Goal: Information Seeking & Learning: Learn about a topic

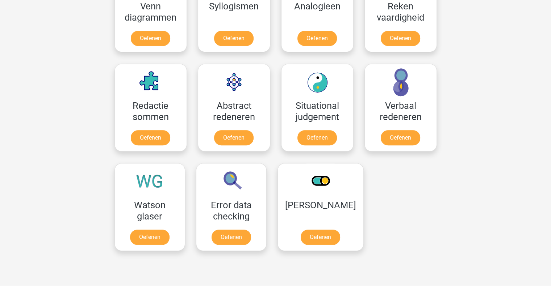
scroll to position [485, 0]
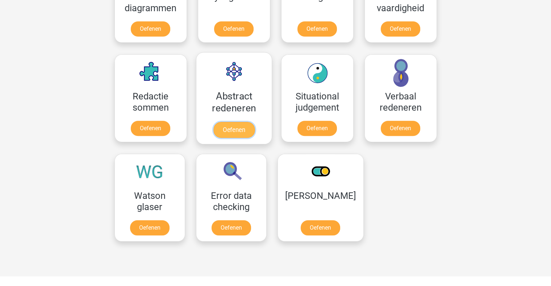
click at [254, 123] on link "Oefenen" at bounding box center [233, 130] width 41 height 16
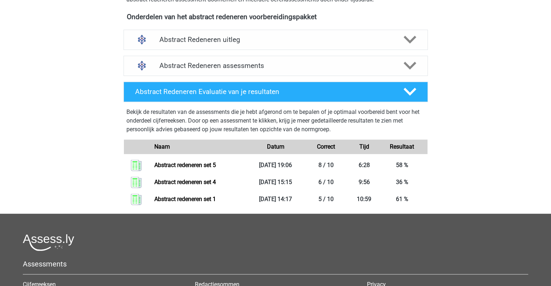
scroll to position [254, 0]
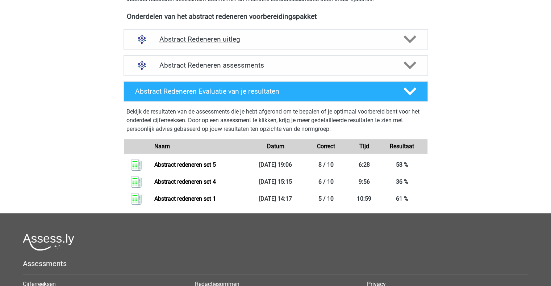
click at [289, 45] on div "Abstract Redeneren uitleg" at bounding box center [275, 39] width 304 height 20
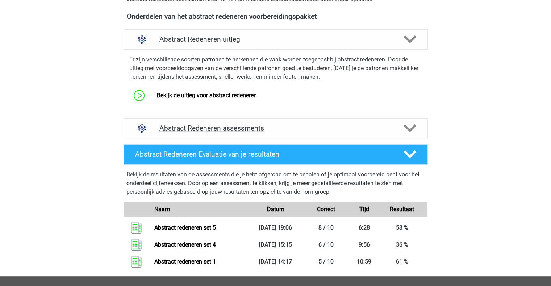
click at [256, 137] on div "Abstract Redeneren assessments" at bounding box center [275, 128] width 304 height 20
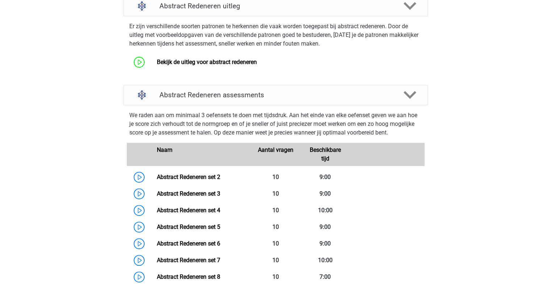
scroll to position [287, 0]
click at [220, 197] on link "Abstract Redeneren set 3" at bounding box center [188, 193] width 63 height 7
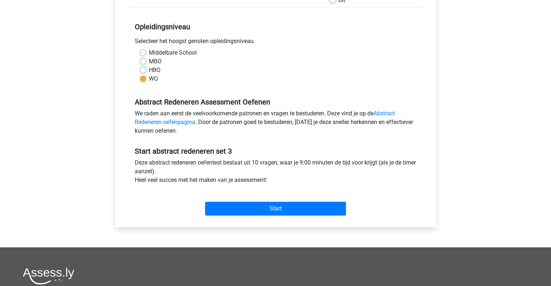
scroll to position [178, 0]
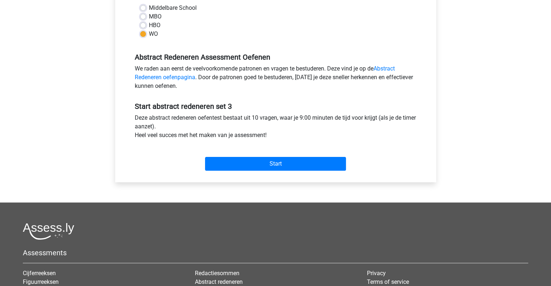
click at [267, 146] on div "Start" at bounding box center [275, 158] width 293 height 25
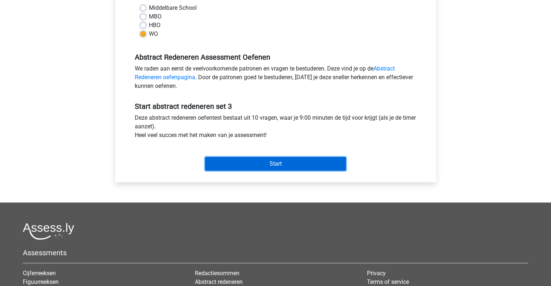
click at [248, 168] on input "Start" at bounding box center [275, 164] width 141 height 14
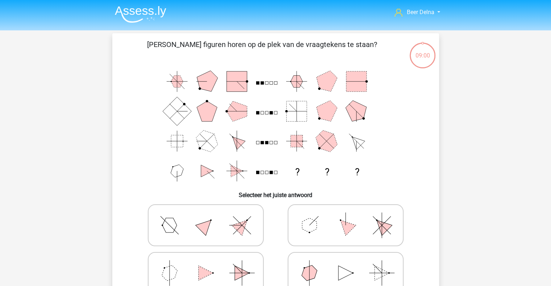
click at [248, 168] on icon "? ? ?" at bounding box center [276, 127] width 292 height 120
click at [125, 10] on img at bounding box center [140, 14] width 51 height 17
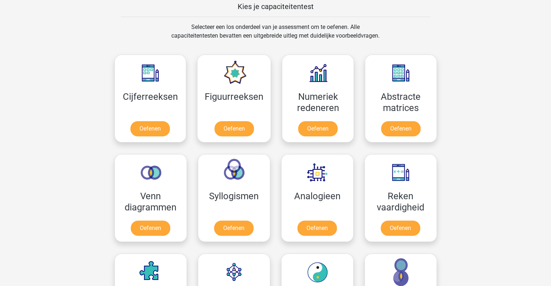
scroll to position [285, 0]
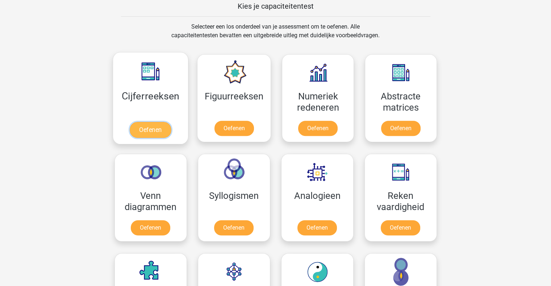
click at [167, 122] on link "Oefenen" at bounding box center [150, 130] width 41 height 16
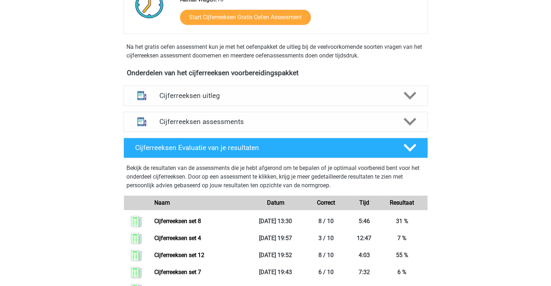
scroll to position [207, 0]
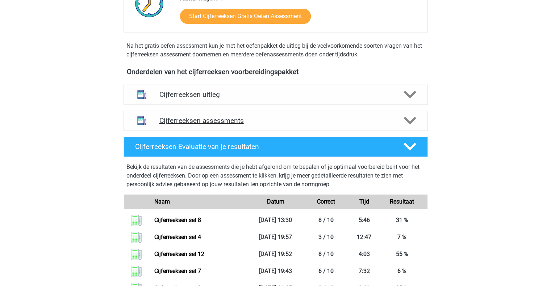
click at [205, 131] on div "Cijferreeksen assessments" at bounding box center [275, 121] width 304 height 20
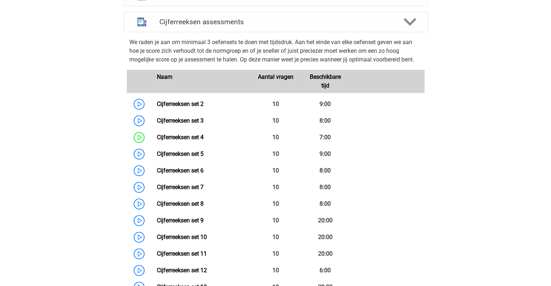
scroll to position [310, 0]
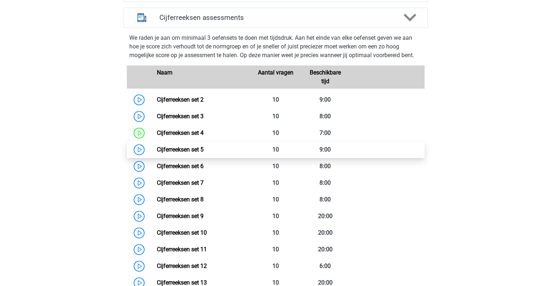
click at [204, 153] on link "Cijferreeksen set 5" at bounding box center [180, 149] width 47 height 7
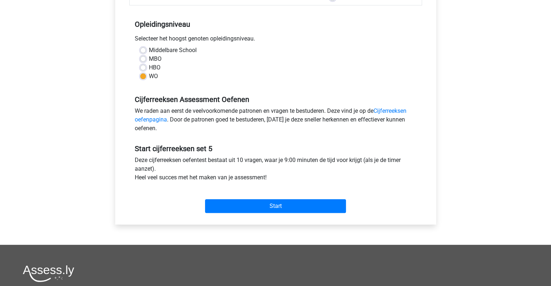
scroll to position [145, 0]
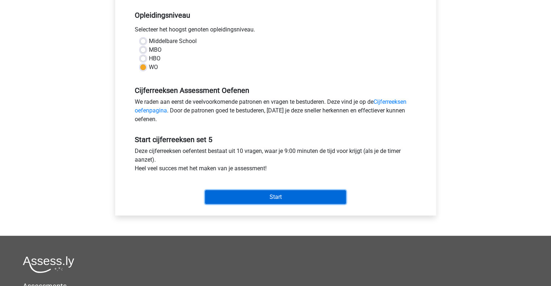
click at [306, 191] on input "Start" at bounding box center [275, 197] width 141 height 14
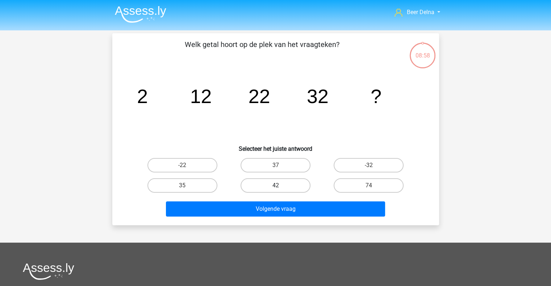
click at [299, 185] on label "42" at bounding box center [275, 186] width 70 height 14
click at [280, 186] on input "42" at bounding box center [277, 188] width 5 height 5
radio input "true"
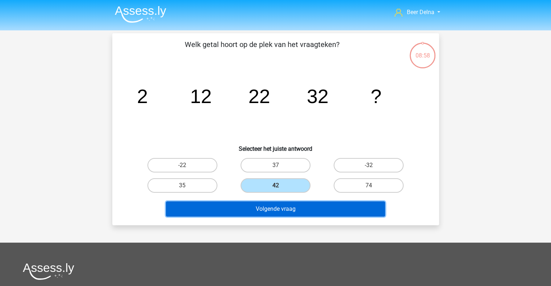
click at [296, 212] on button "Volgende vraag" at bounding box center [275, 209] width 219 height 15
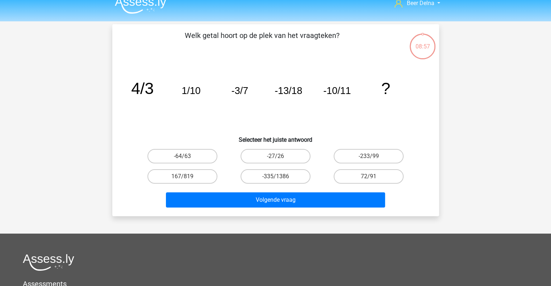
scroll to position [7, 0]
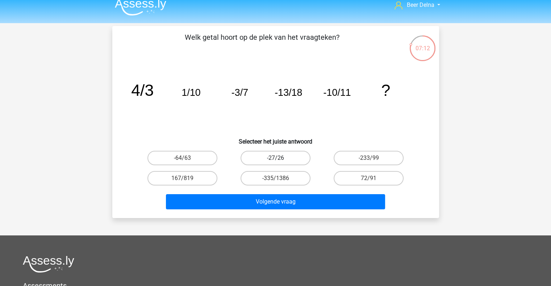
click at [292, 163] on label "-27/26" at bounding box center [275, 158] width 70 height 14
click at [280, 163] on input "-27/26" at bounding box center [277, 160] width 5 height 5
radio input "true"
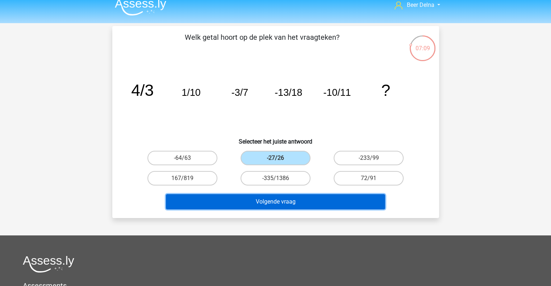
click at [256, 205] on button "Volgende vraag" at bounding box center [275, 201] width 219 height 15
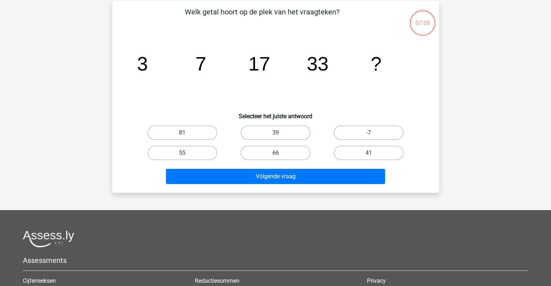
scroll to position [33, 0]
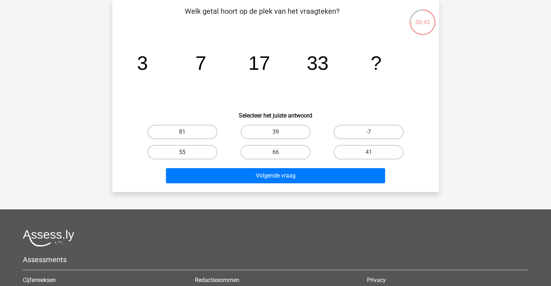
click at [187, 156] on label "55" at bounding box center [182, 152] width 70 height 14
click at [187, 156] on input "55" at bounding box center [184, 154] width 5 height 5
radio input "true"
click at [204, 167] on div "Volgende vraag" at bounding box center [275, 175] width 303 height 24
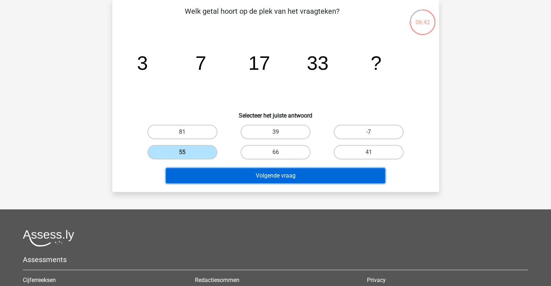
click at [204, 176] on button "Volgende vraag" at bounding box center [275, 175] width 219 height 15
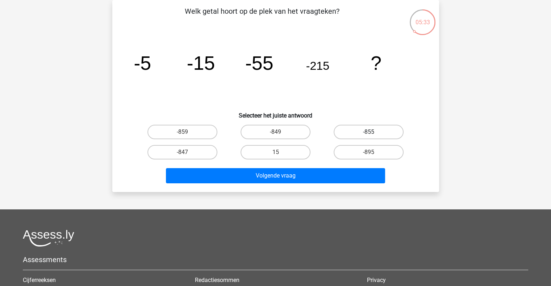
click at [345, 134] on label "-855" at bounding box center [369, 132] width 70 height 14
click at [369, 134] on input "-855" at bounding box center [371, 134] width 5 height 5
radio input "true"
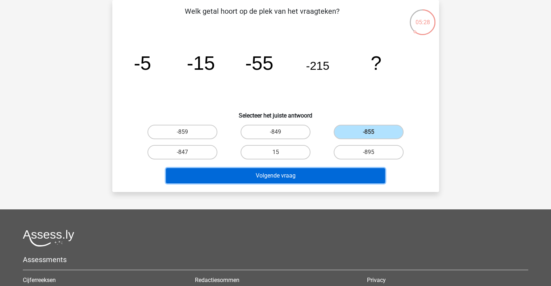
click at [304, 169] on button "Volgende vraag" at bounding box center [275, 175] width 219 height 15
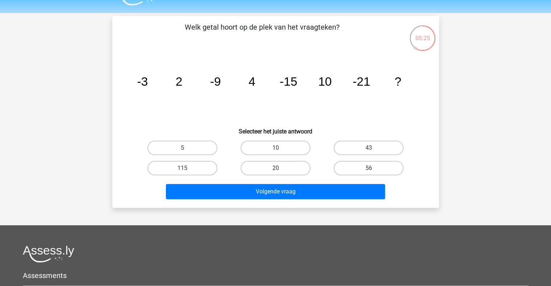
scroll to position [17, 0]
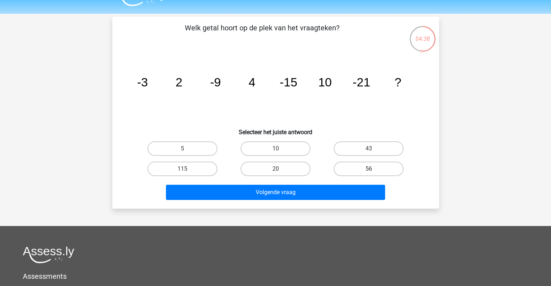
click at [347, 172] on label "56" at bounding box center [369, 169] width 70 height 14
click at [369, 172] on input "56" at bounding box center [371, 171] width 5 height 5
radio input "true"
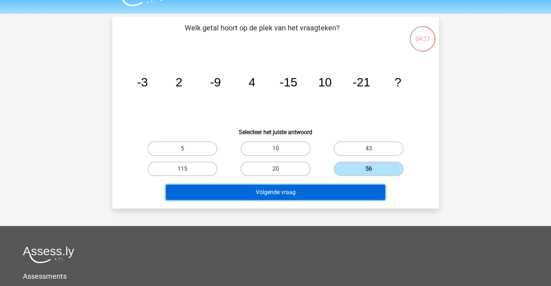
click at [332, 185] on button "Volgende vraag" at bounding box center [275, 192] width 219 height 15
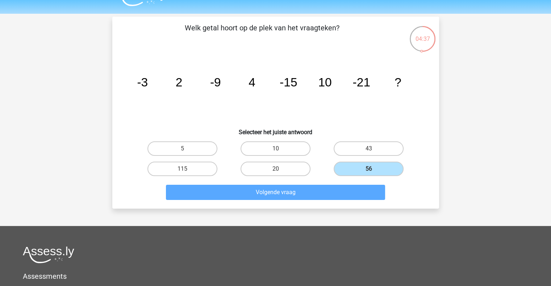
scroll to position [33, 0]
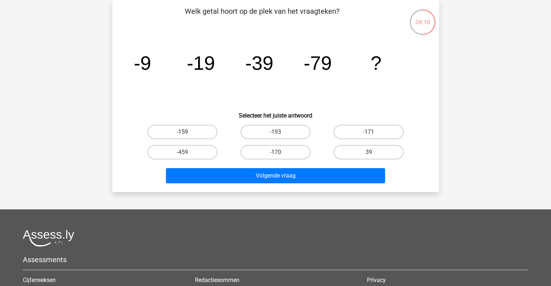
click at [200, 137] on label "-159" at bounding box center [182, 132] width 70 height 14
click at [187, 137] on input "-159" at bounding box center [184, 134] width 5 height 5
radio input "true"
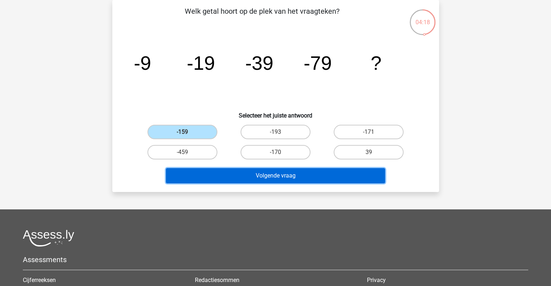
click at [226, 169] on button "Volgende vraag" at bounding box center [275, 175] width 219 height 15
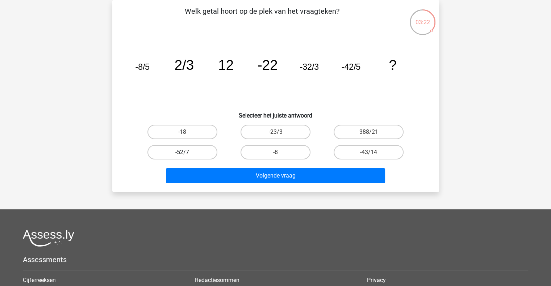
click at [201, 151] on label "-52/7" at bounding box center [182, 152] width 70 height 14
click at [187, 152] on input "-52/7" at bounding box center [184, 154] width 5 height 5
radio input "true"
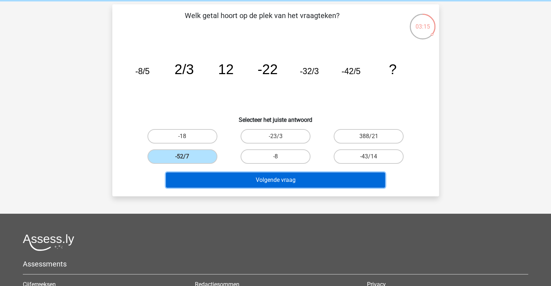
click at [242, 179] on button "Volgende vraag" at bounding box center [275, 180] width 219 height 15
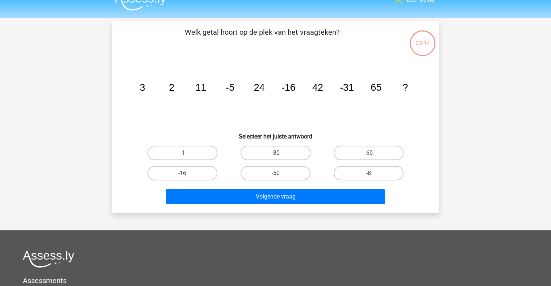
scroll to position [12, 0]
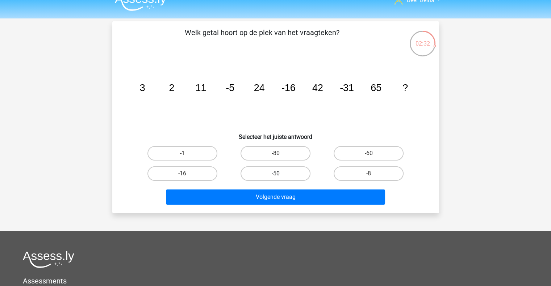
click at [255, 174] on label "-50" at bounding box center [275, 174] width 70 height 14
click at [275, 174] on input "-50" at bounding box center [277, 176] width 5 height 5
radio input "true"
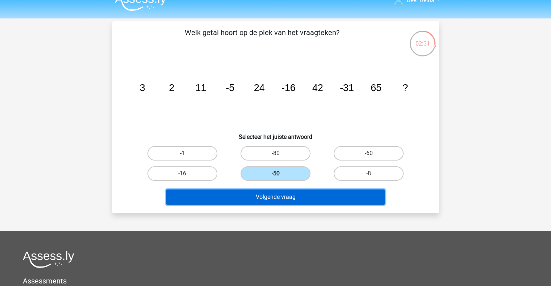
click at [251, 192] on button "Volgende vraag" at bounding box center [275, 197] width 219 height 15
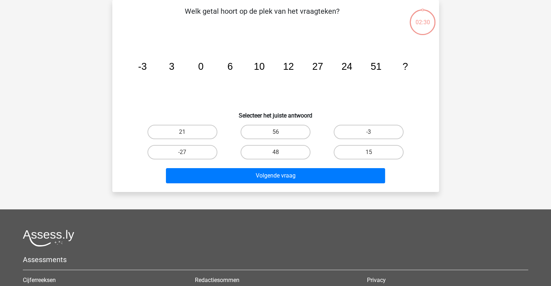
scroll to position [0, 0]
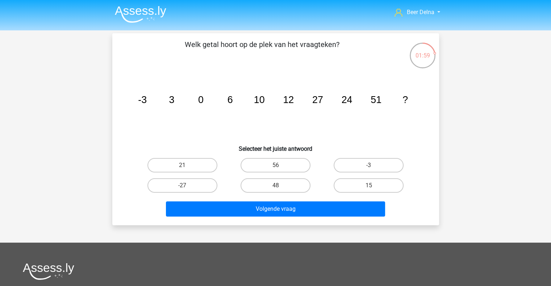
click at [277, 186] on input "48" at bounding box center [277, 188] width 5 height 5
radio input "true"
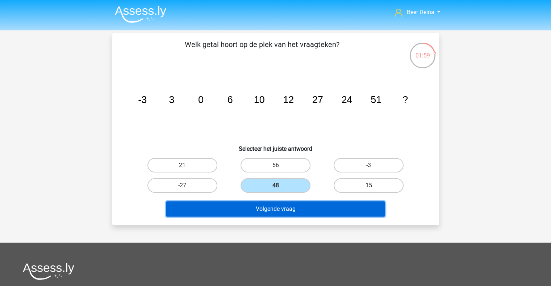
click at [275, 205] on button "Volgende vraag" at bounding box center [275, 209] width 219 height 15
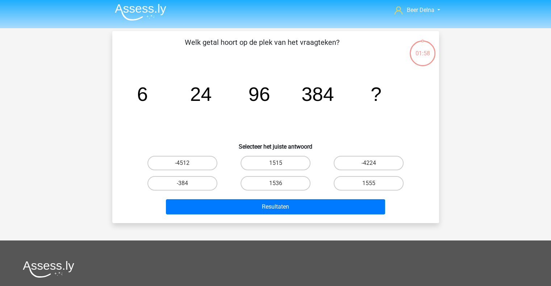
scroll to position [2, 0]
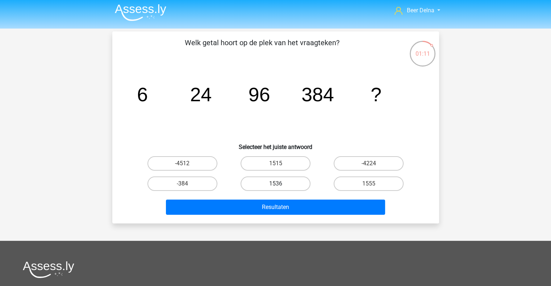
click at [288, 181] on label "1536" at bounding box center [275, 184] width 70 height 14
click at [280, 184] on input "1536" at bounding box center [277, 186] width 5 height 5
radio input "true"
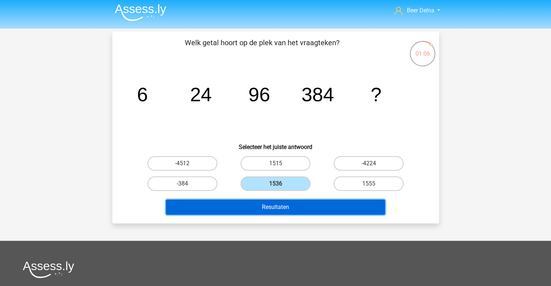
click at [314, 211] on button "Resultaten" at bounding box center [275, 207] width 219 height 15
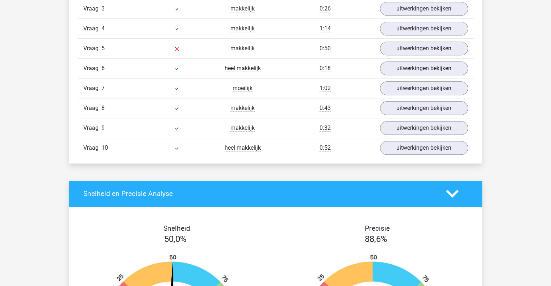
scroll to position [535, 0]
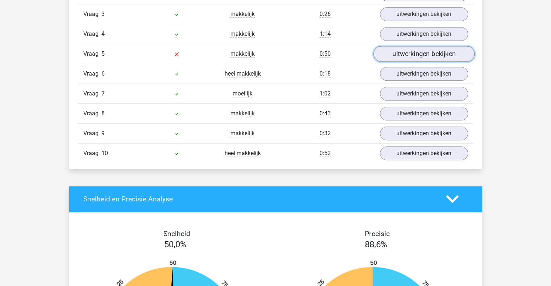
click at [387, 47] on link "uitwerkingen bekijken" at bounding box center [423, 54] width 101 height 16
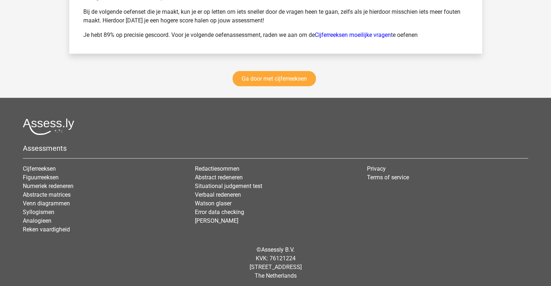
scroll to position [1433, 0]
click at [293, 72] on link "Ga door met cijferreeksen" at bounding box center [273, 79] width 83 height 15
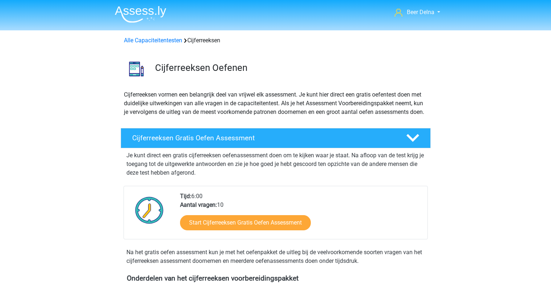
scroll to position [323, 0]
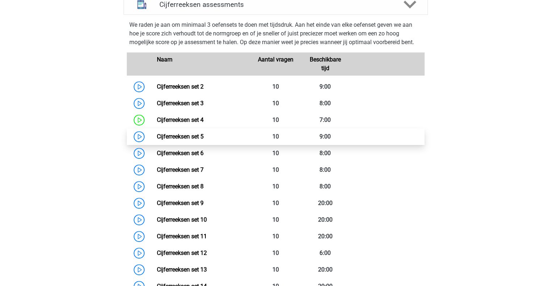
click at [204, 137] on link "Cijferreeksen set 5" at bounding box center [180, 136] width 47 height 7
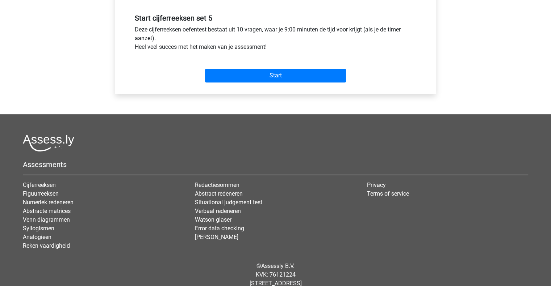
scroll to position [285, 0]
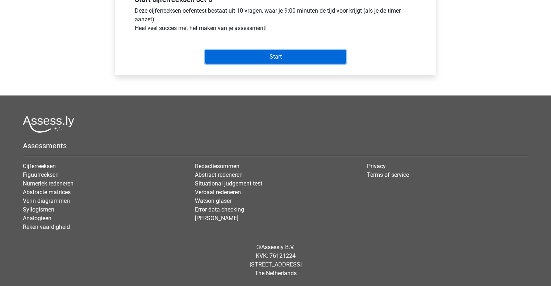
click at [210, 51] on input "Start" at bounding box center [275, 57] width 141 height 14
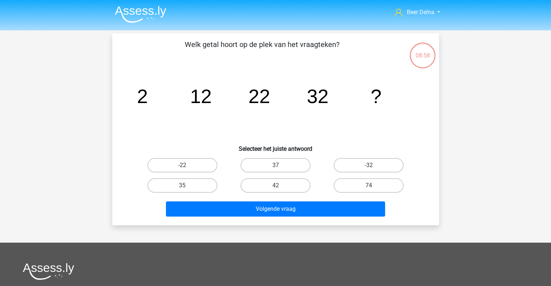
click at [272, 173] on div "37" at bounding box center [275, 165] width 93 height 20
click at [271, 182] on label "42" at bounding box center [275, 186] width 70 height 14
click at [275, 186] on input "42" at bounding box center [277, 188] width 5 height 5
radio input "true"
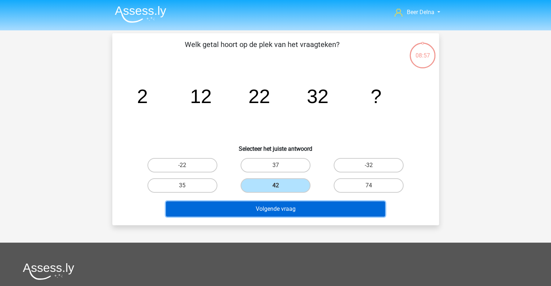
click at [268, 203] on button "Volgende vraag" at bounding box center [275, 209] width 219 height 15
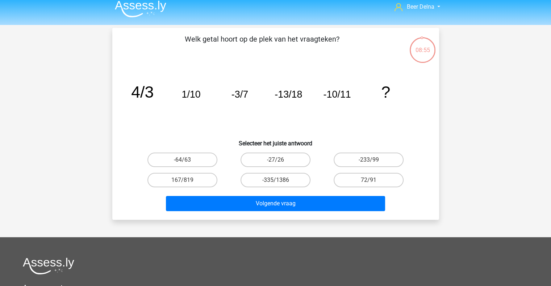
scroll to position [6, 0]
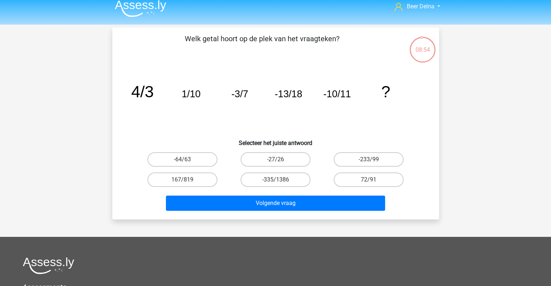
click at [110, 11] on li at bounding box center [137, 7] width 57 height 20
click at [120, 9] on img at bounding box center [140, 8] width 51 height 17
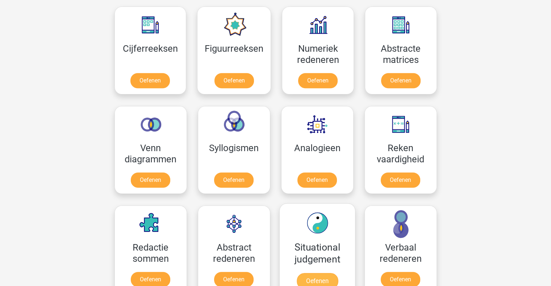
scroll to position [332, 0]
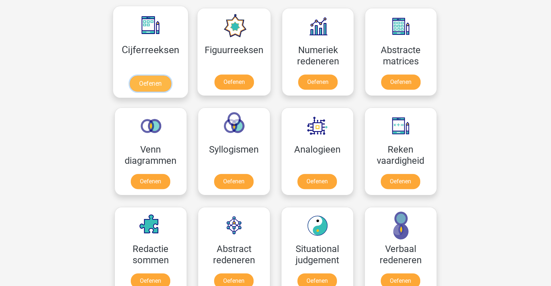
click at [171, 76] on link "Oefenen" at bounding box center [150, 84] width 41 height 16
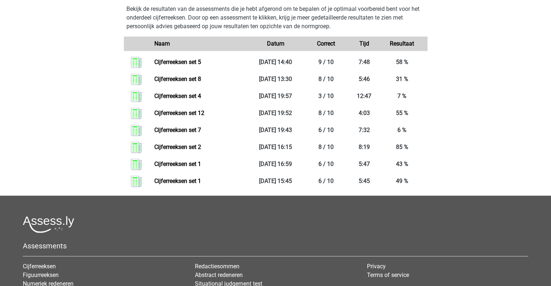
scroll to position [366, 0]
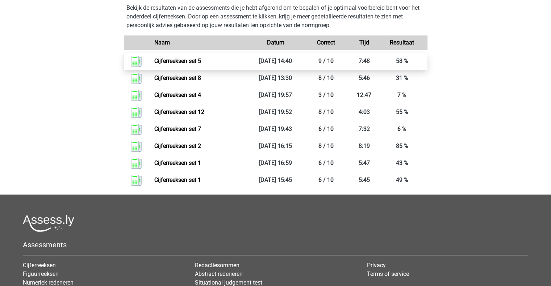
click at [201, 64] on link "Cijferreeksen set 5" at bounding box center [177, 61] width 47 height 7
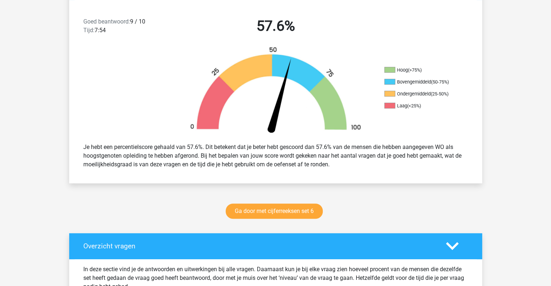
scroll to position [460, 0]
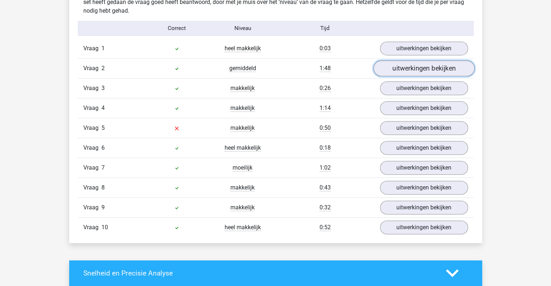
click at [408, 62] on link "uitwerkingen bekijken" at bounding box center [423, 68] width 101 height 16
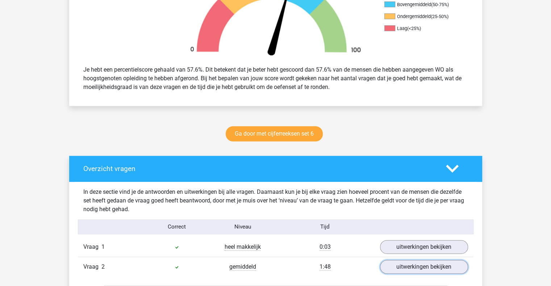
scroll to position [261, 0]
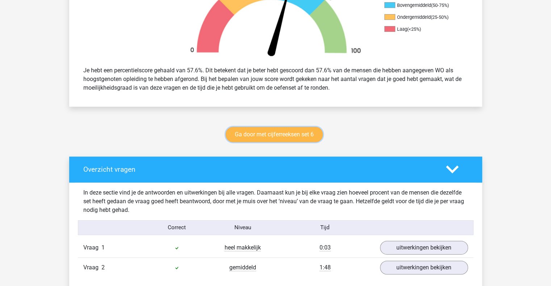
click at [299, 131] on link "Ga door met cijferreeksen set 6" at bounding box center [274, 134] width 97 height 15
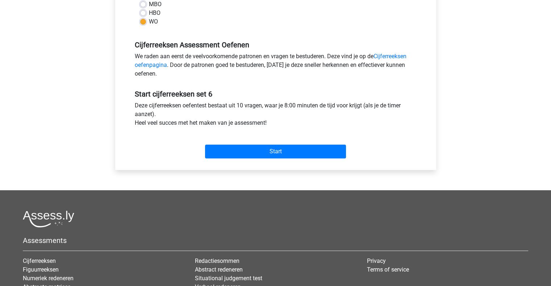
scroll to position [198, 0]
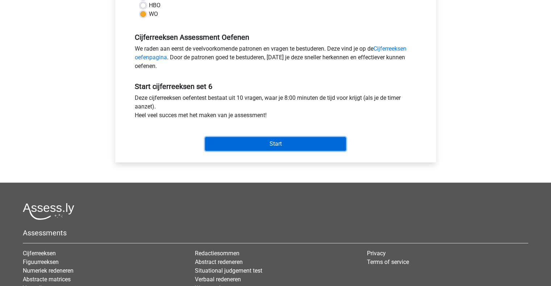
click at [281, 148] on input "Start" at bounding box center [275, 144] width 141 height 14
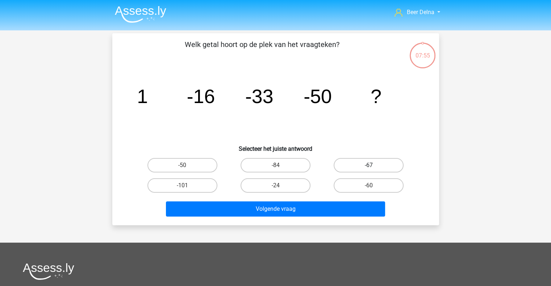
click at [337, 165] on label "-67" at bounding box center [369, 165] width 70 height 14
click at [369, 165] on input "-67" at bounding box center [371, 167] width 5 height 5
radio input "true"
click at [332, 192] on div "-60" at bounding box center [368, 186] width 93 height 20
click at [327, 197] on div "Volgende vraag" at bounding box center [275, 208] width 303 height 24
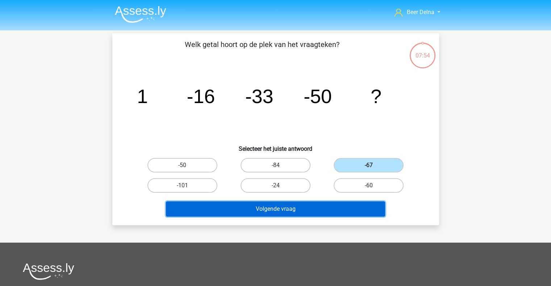
click at [324, 205] on button "Volgende vraag" at bounding box center [275, 209] width 219 height 15
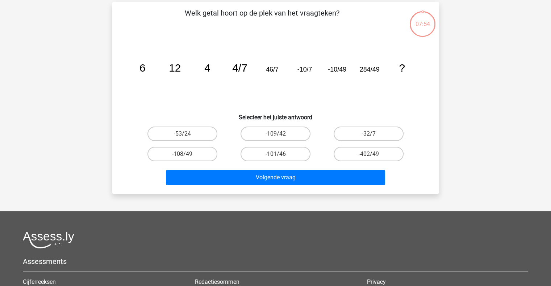
scroll to position [33, 0]
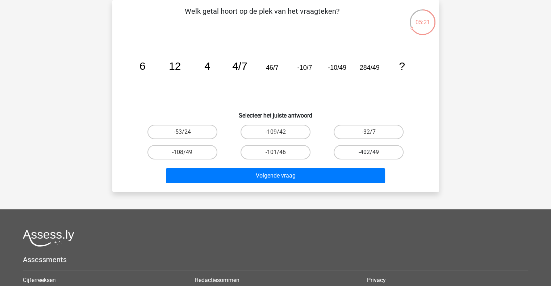
click at [362, 150] on label "-402/49" at bounding box center [369, 152] width 70 height 14
click at [369, 152] on input "-402/49" at bounding box center [371, 154] width 5 height 5
radio input "true"
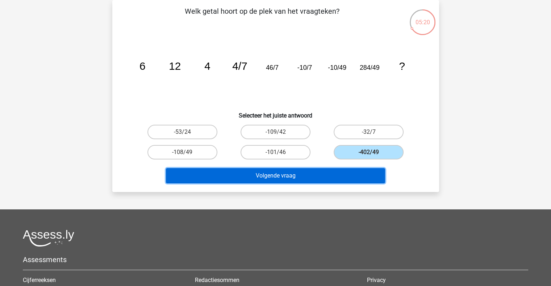
click at [352, 175] on button "Volgende vraag" at bounding box center [275, 175] width 219 height 15
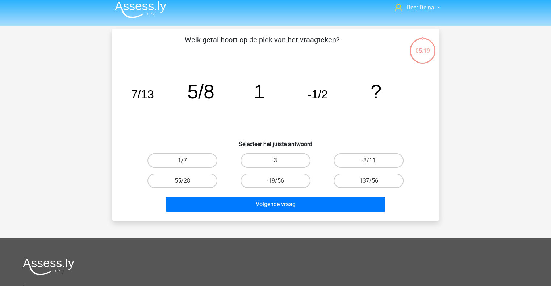
scroll to position [0, 0]
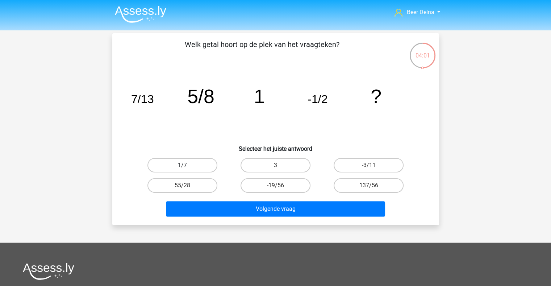
click at [184, 171] on label "1/7" at bounding box center [182, 165] width 70 height 14
click at [184, 170] on input "1/7" at bounding box center [184, 167] width 5 height 5
radio input "true"
click at [365, 160] on label "-3/11" at bounding box center [369, 165] width 70 height 14
click at [369, 165] on input "-3/11" at bounding box center [371, 167] width 5 height 5
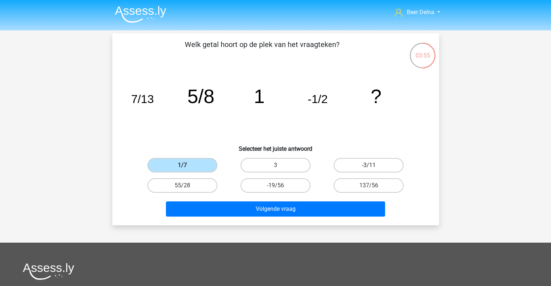
radio input "true"
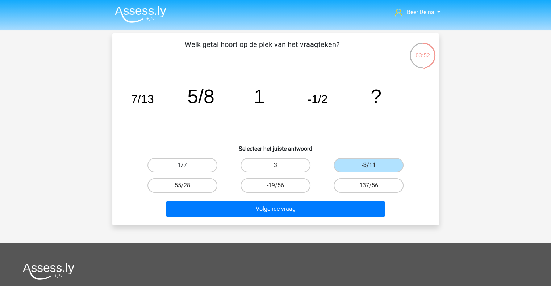
click at [198, 165] on label "1/7" at bounding box center [182, 165] width 70 height 14
click at [187, 165] on input "1/7" at bounding box center [184, 167] width 5 height 5
radio input "true"
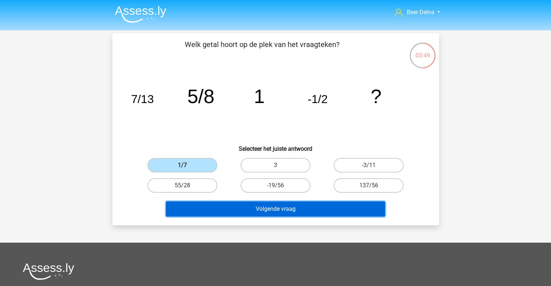
click at [296, 210] on button "Volgende vraag" at bounding box center [275, 209] width 219 height 15
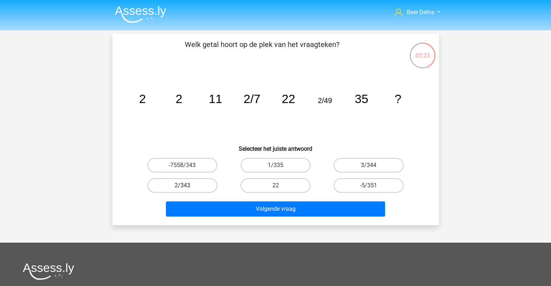
click at [206, 184] on label "2/343" at bounding box center [182, 186] width 70 height 14
click at [187, 186] on input "2/343" at bounding box center [184, 188] width 5 height 5
radio input "true"
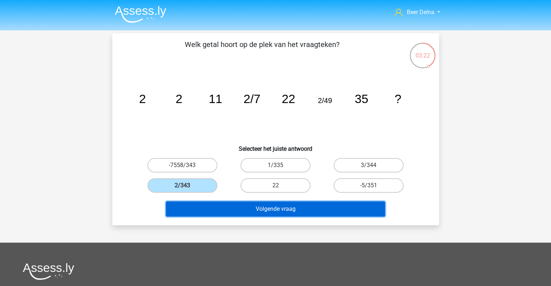
click at [212, 206] on button "Volgende vraag" at bounding box center [275, 209] width 219 height 15
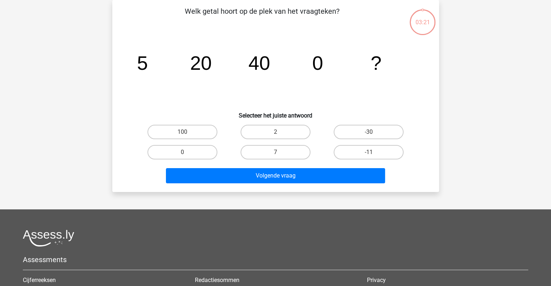
scroll to position [10, 0]
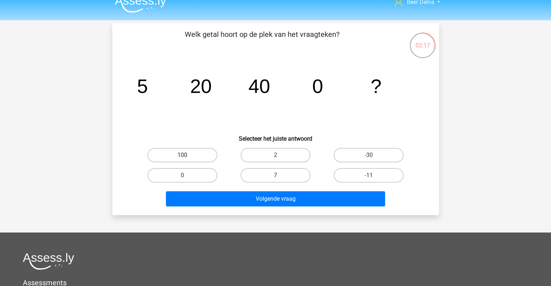
click at [206, 158] on label "100" at bounding box center [182, 155] width 70 height 14
click at [187, 158] on input "100" at bounding box center [184, 157] width 5 height 5
radio input "true"
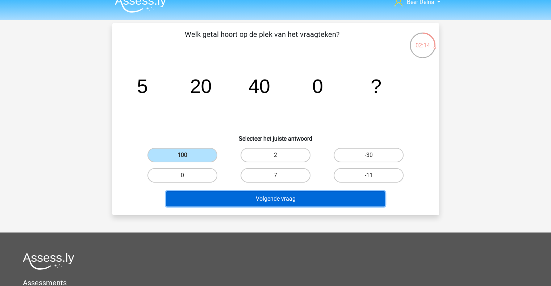
click at [273, 205] on button "Volgende vraag" at bounding box center [275, 199] width 219 height 15
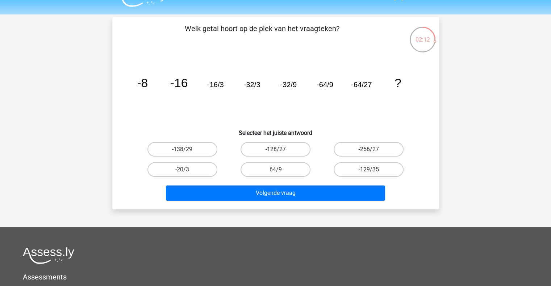
scroll to position [16, 0]
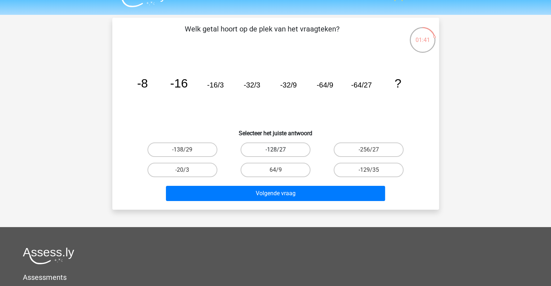
click at [290, 152] on label "-128/27" at bounding box center [275, 150] width 70 height 14
click at [280, 152] on input "-128/27" at bounding box center [277, 152] width 5 height 5
radio input "true"
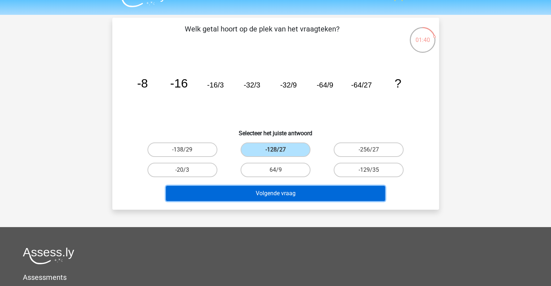
click at [284, 196] on button "Volgende vraag" at bounding box center [275, 193] width 219 height 15
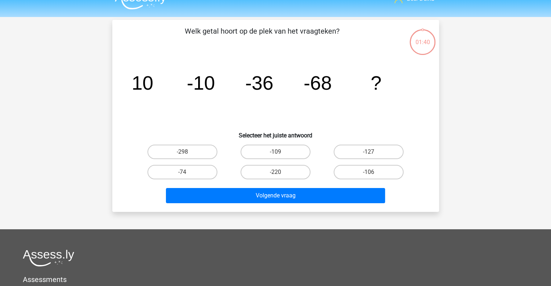
scroll to position [13, 0]
click at [260, 154] on label "-109" at bounding box center [275, 152] width 70 height 14
click at [275, 154] on input "-109" at bounding box center [277, 154] width 5 height 5
radio input "true"
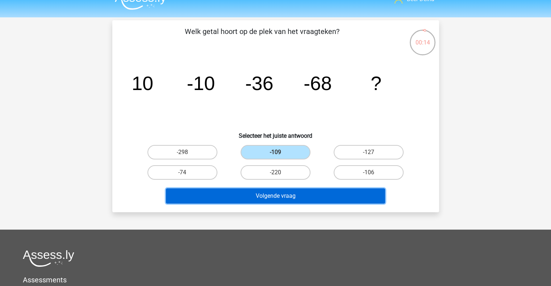
click at [255, 193] on button "Volgende vraag" at bounding box center [275, 196] width 219 height 15
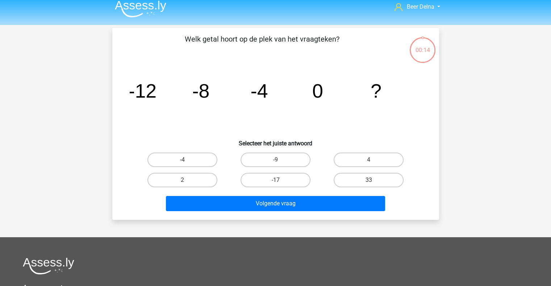
scroll to position [4, 0]
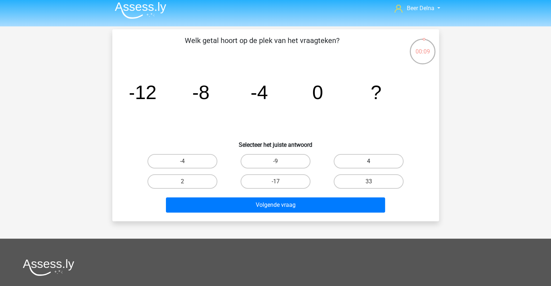
click at [351, 161] on label "4" at bounding box center [369, 161] width 70 height 14
click at [369, 162] on input "4" at bounding box center [371, 164] width 5 height 5
radio input "true"
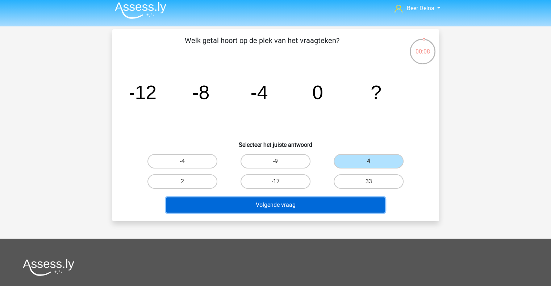
click at [324, 198] on button "Volgende vraag" at bounding box center [275, 205] width 219 height 15
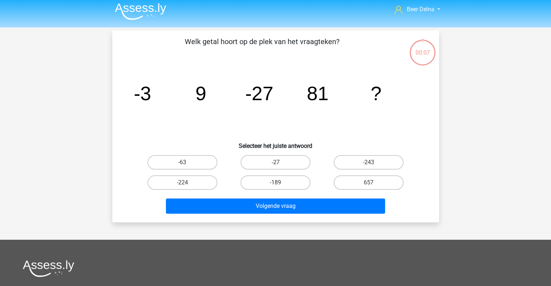
scroll to position [3, 0]
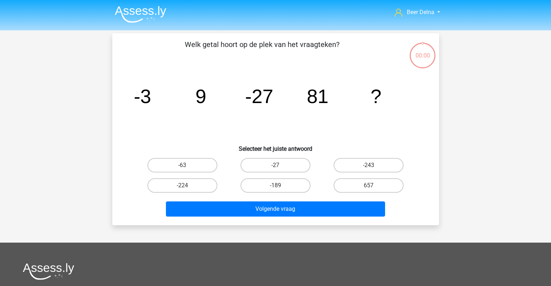
scroll to position [3, 0]
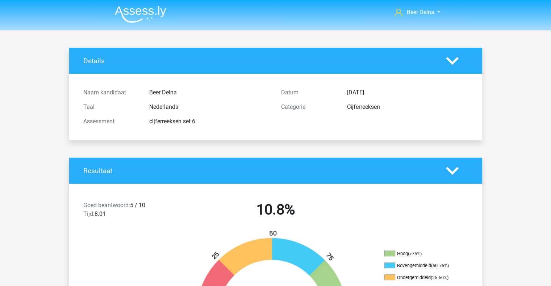
click at [206, 184] on div "Goed beantwoord: 5 / 10 Tijd: 8:01 10.8% Hoog (>75%) Bovengemiddeld (50-75%) On…" at bounding box center [276, 276] width 402 height 184
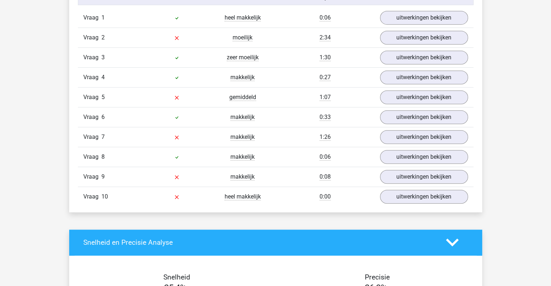
scroll to position [491, 0]
click at [408, 139] on link "uitwerkingen bekijken" at bounding box center [423, 137] width 101 height 16
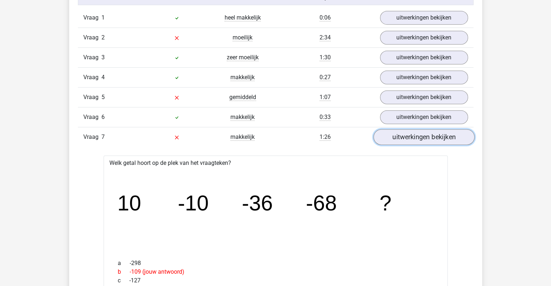
scroll to position [449, 0]
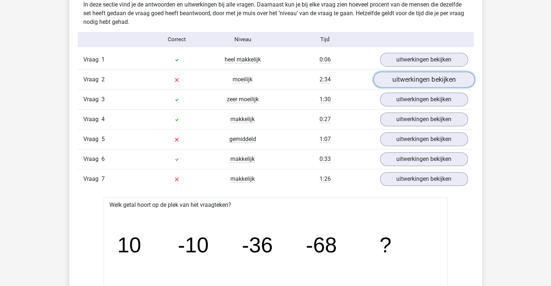
click at [434, 72] on link "uitwerkingen bekijken" at bounding box center [423, 80] width 101 height 16
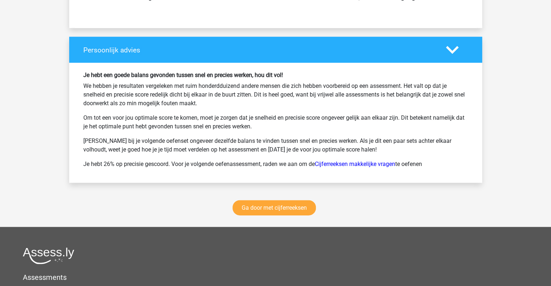
scroll to position [1628, 0]
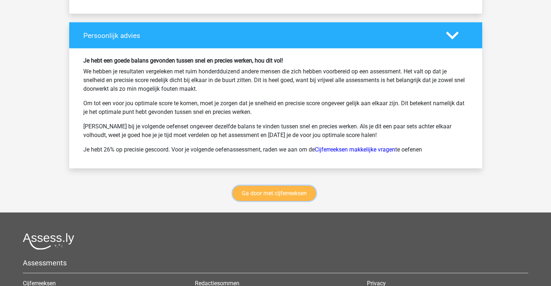
click at [285, 188] on link "Ga door met cijferreeksen" at bounding box center [273, 193] width 83 height 15
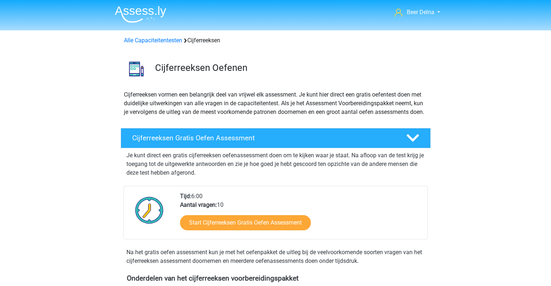
scroll to position [323, 0]
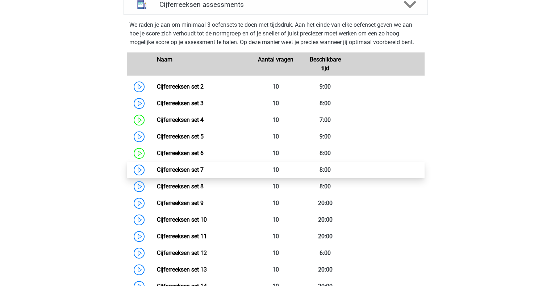
click at [204, 173] on link "Cijferreeksen set 7" at bounding box center [180, 170] width 47 height 7
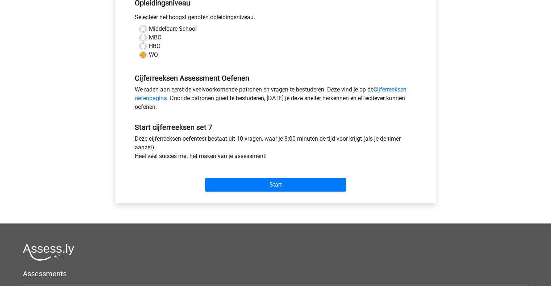
scroll to position [164, 0]
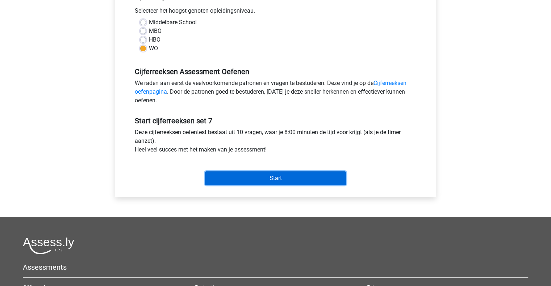
click at [238, 181] on input "Start" at bounding box center [275, 179] width 141 height 14
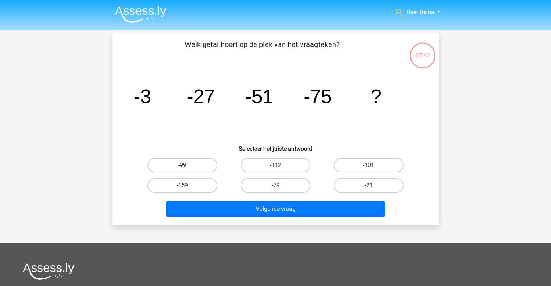
click at [189, 165] on label "-99" at bounding box center [182, 165] width 70 height 14
click at [187, 165] on input "-99" at bounding box center [184, 167] width 5 height 5
radio input "true"
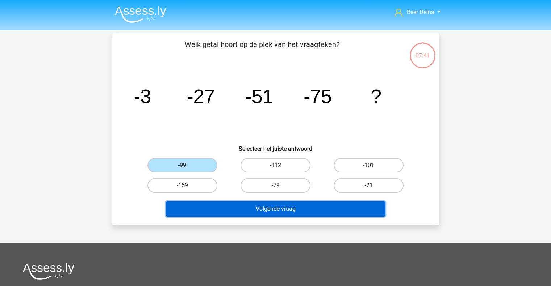
click at [229, 207] on button "Volgende vraag" at bounding box center [275, 209] width 219 height 15
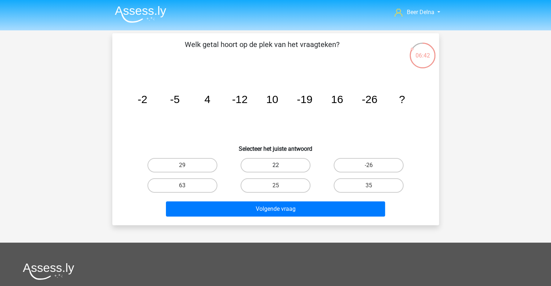
click at [292, 164] on label "22" at bounding box center [275, 165] width 70 height 14
click at [280, 165] on input "22" at bounding box center [277, 167] width 5 height 5
radio input "true"
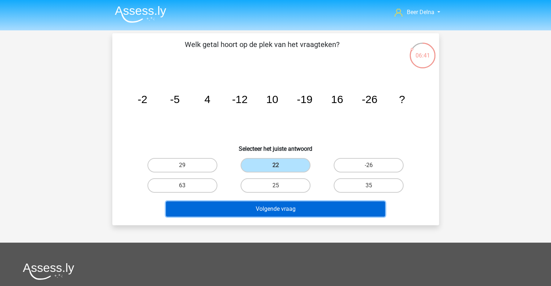
click at [269, 206] on button "Volgende vraag" at bounding box center [275, 209] width 219 height 15
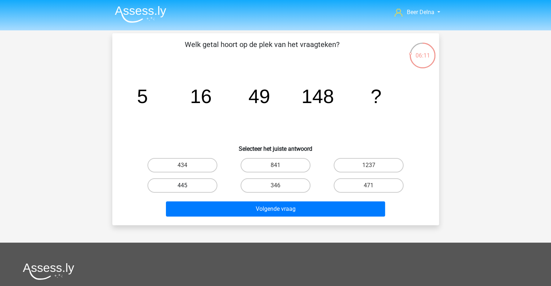
click at [191, 179] on label "445" at bounding box center [182, 186] width 70 height 14
click at [187, 186] on input "445" at bounding box center [184, 188] width 5 height 5
radio input "true"
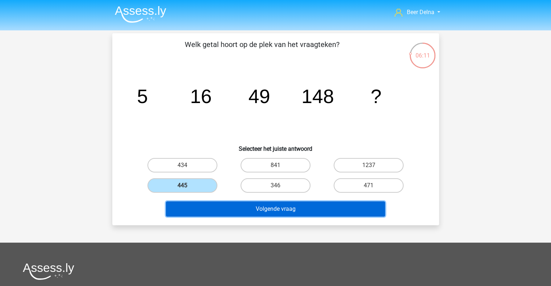
click at [213, 202] on button "Volgende vraag" at bounding box center [275, 209] width 219 height 15
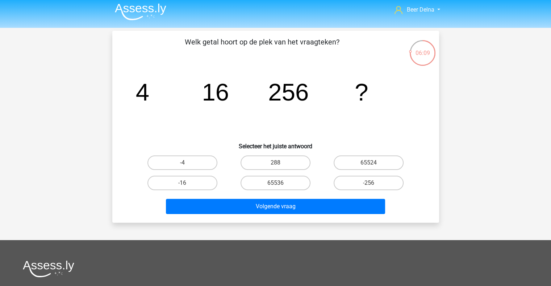
scroll to position [2, 0]
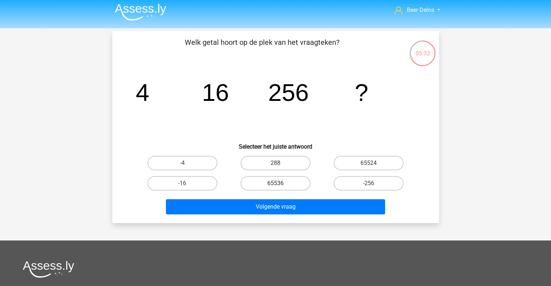
click at [294, 188] on label "65536" at bounding box center [275, 183] width 70 height 14
click at [280, 188] on input "65536" at bounding box center [277, 186] width 5 height 5
radio input "true"
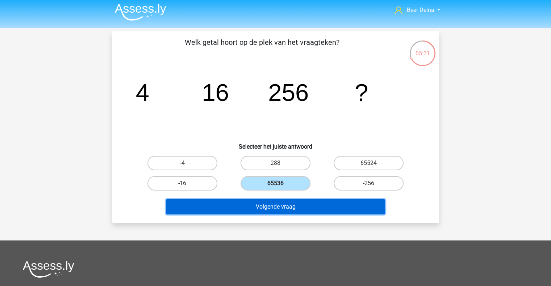
click at [288, 207] on button "Volgende vraag" at bounding box center [275, 207] width 219 height 15
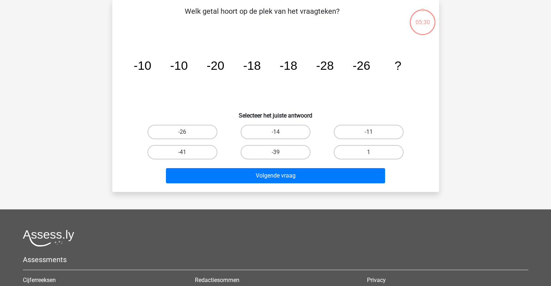
scroll to position [16, 0]
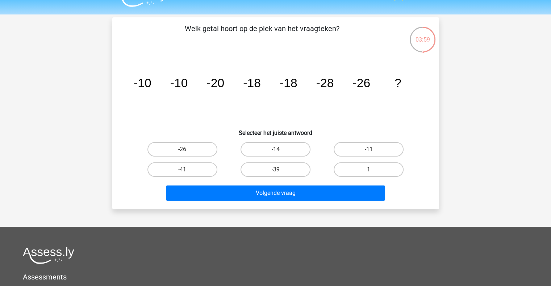
click at [214, 160] on div "-41" at bounding box center [182, 170] width 93 height 20
click at [212, 153] on label "-26" at bounding box center [182, 149] width 70 height 14
click at [187, 153] on input "-26" at bounding box center [184, 152] width 5 height 5
radio input "true"
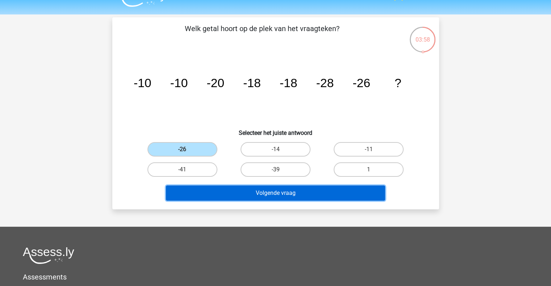
click at [223, 193] on button "Volgende vraag" at bounding box center [275, 193] width 219 height 15
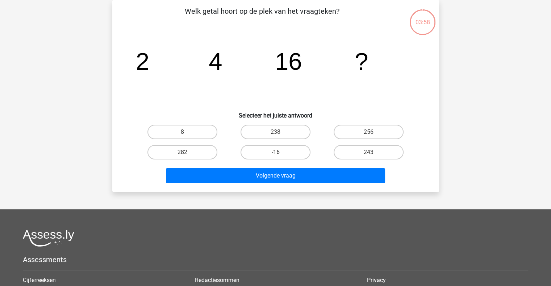
scroll to position [0, 0]
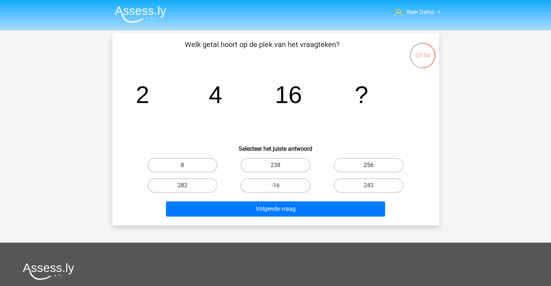
click at [386, 159] on label "256" at bounding box center [369, 165] width 70 height 14
click at [373, 165] on input "256" at bounding box center [371, 167] width 5 height 5
radio input "true"
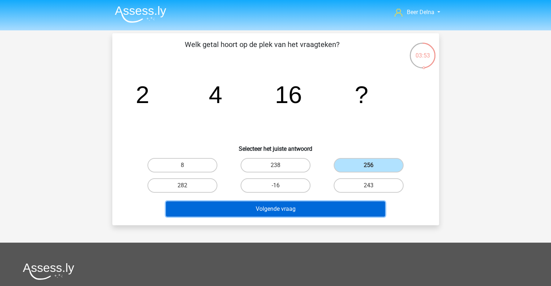
click at [337, 208] on button "Volgende vraag" at bounding box center [275, 209] width 219 height 15
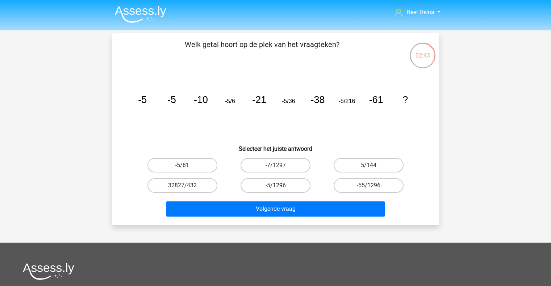
click at [296, 184] on label "-5/1296" at bounding box center [275, 186] width 70 height 14
click at [280, 186] on input "-5/1296" at bounding box center [277, 188] width 5 height 5
radio input "true"
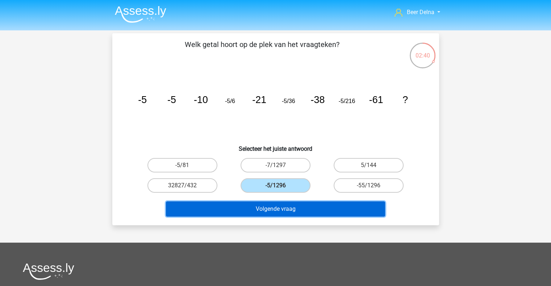
click at [307, 204] on button "Volgende vraag" at bounding box center [275, 209] width 219 height 15
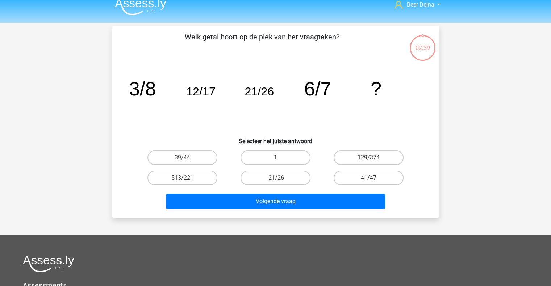
scroll to position [7, 0]
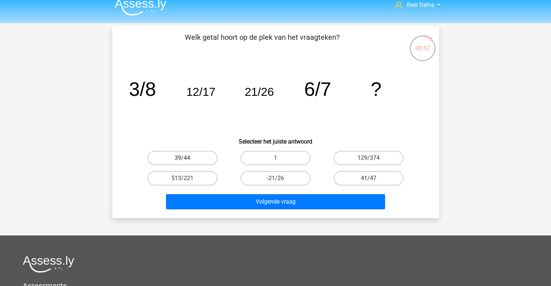
click at [199, 163] on label "39/44" at bounding box center [182, 158] width 70 height 14
click at [187, 163] on input "39/44" at bounding box center [184, 160] width 5 height 5
radio input "true"
click at [364, 161] on label "129/374" at bounding box center [369, 158] width 70 height 14
click at [369, 161] on input "129/374" at bounding box center [371, 160] width 5 height 5
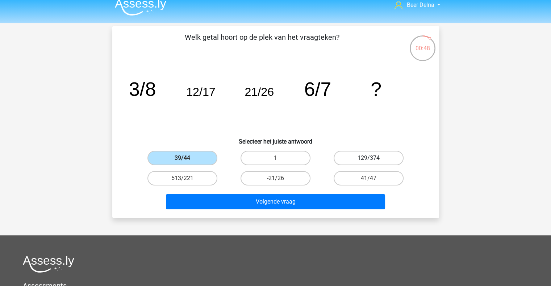
radio input "true"
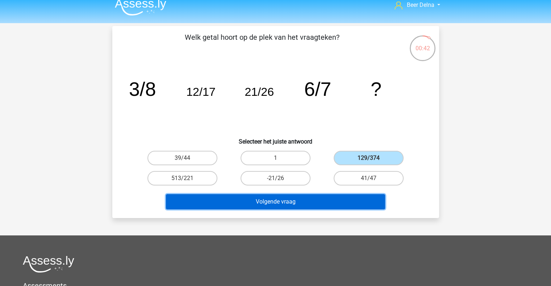
click at [332, 198] on button "Volgende vraag" at bounding box center [275, 201] width 219 height 15
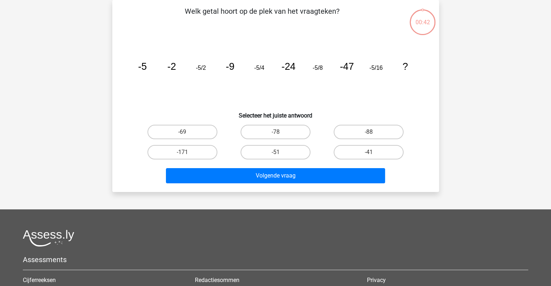
scroll to position [0, 0]
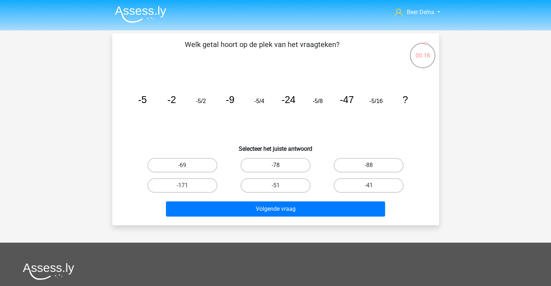
click at [268, 167] on label "-78" at bounding box center [275, 165] width 70 height 14
click at [275, 167] on input "-78" at bounding box center [277, 167] width 5 height 5
radio input "true"
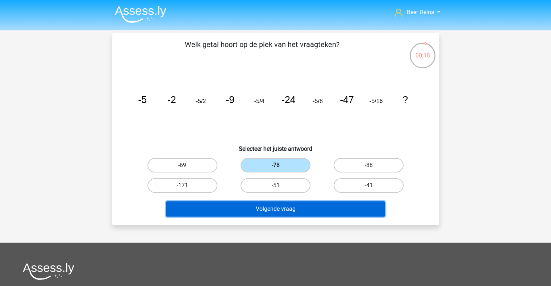
click at [268, 211] on button "Volgende vraag" at bounding box center [275, 209] width 219 height 15
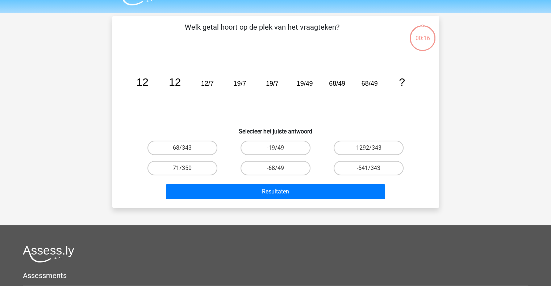
scroll to position [16, 0]
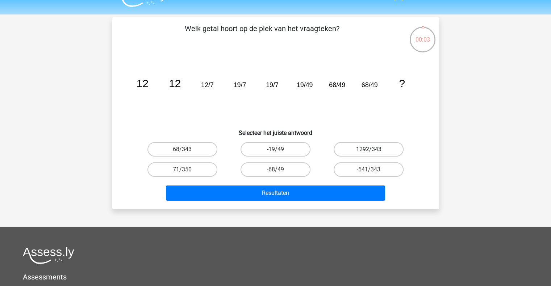
click at [355, 153] on label "1292/343" at bounding box center [369, 149] width 70 height 14
click at [369, 153] on input "1292/343" at bounding box center [371, 152] width 5 height 5
radio input "true"
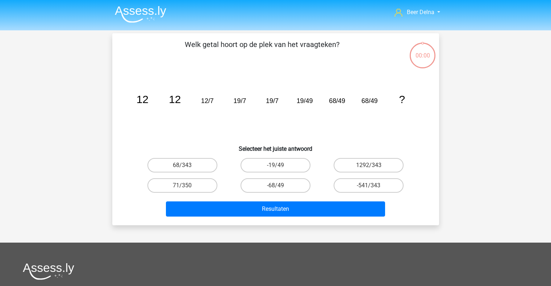
scroll to position [16, 0]
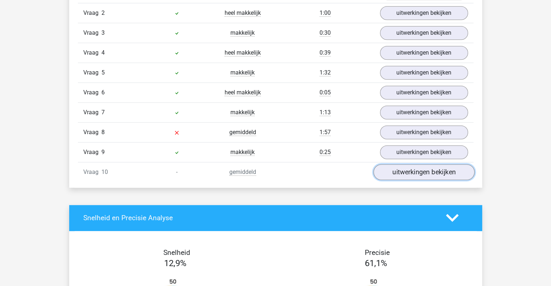
click at [393, 171] on link "uitwerkingen bekijken" at bounding box center [423, 172] width 101 height 16
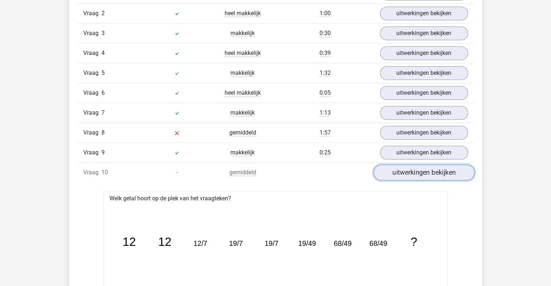
scroll to position [515, 0]
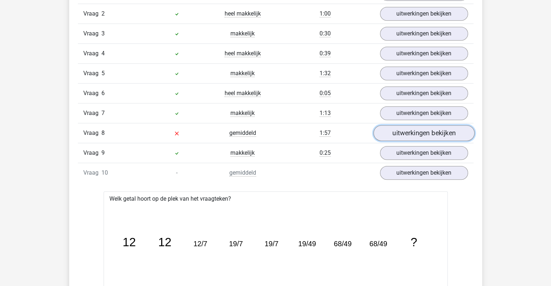
click at [400, 125] on link "uitwerkingen bekijken" at bounding box center [423, 133] width 101 height 16
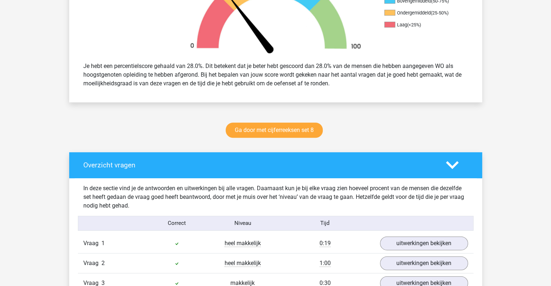
scroll to position [265, 0]
click at [301, 139] on div "Ga door met cijferreeksen set 8" at bounding box center [276, 132] width 344 height 24
click at [300, 133] on link "Ga door met cijferreeksen set 8" at bounding box center [274, 130] width 97 height 15
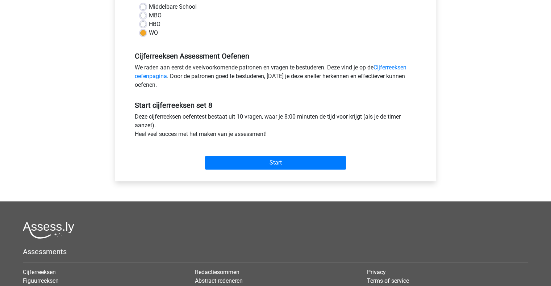
scroll to position [191, 0]
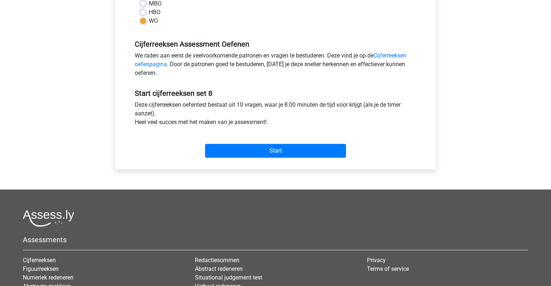
click at [299, 137] on div "Start" at bounding box center [275, 145] width 293 height 25
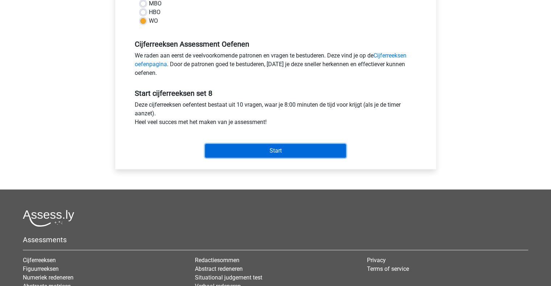
click at [284, 147] on input "Start" at bounding box center [275, 151] width 141 height 14
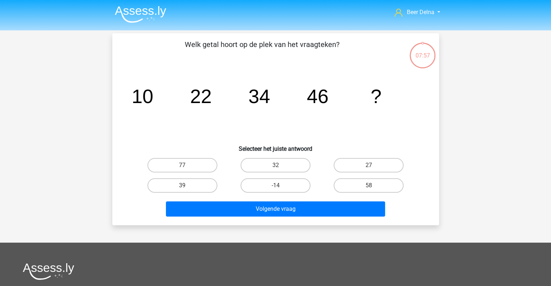
click at [366, 198] on div "Volgende vraag" at bounding box center [275, 208] width 303 height 24
click at [366, 192] on label "58" at bounding box center [369, 186] width 70 height 14
click at [369, 190] on input "58" at bounding box center [371, 188] width 5 height 5
radio input "true"
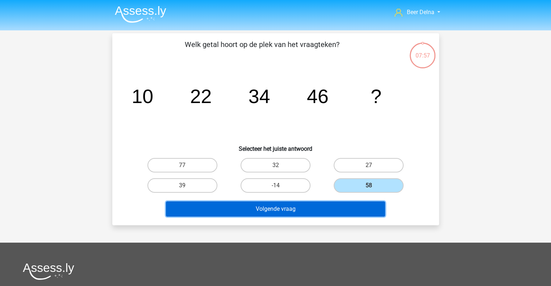
click at [361, 202] on button "Volgende vraag" at bounding box center [275, 209] width 219 height 15
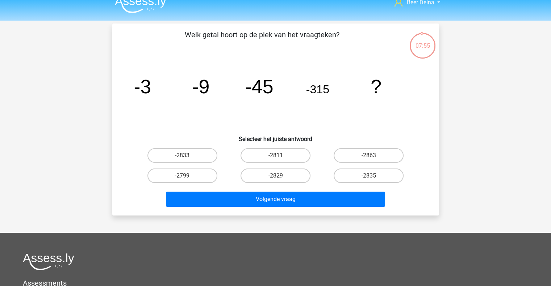
scroll to position [10, 0]
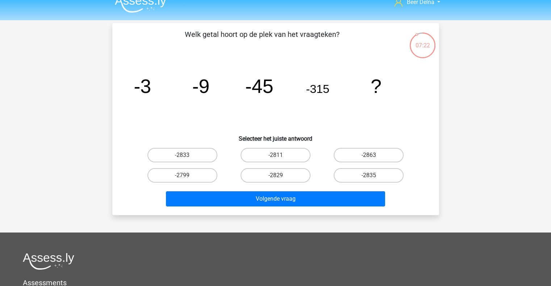
click at [361, 184] on div "-2835" at bounding box center [368, 175] width 93 height 20
click at [362, 182] on div "-2835" at bounding box center [368, 175] width 93 height 20
click at [362, 181] on label "-2835" at bounding box center [369, 175] width 70 height 14
click at [369, 180] on input "-2835" at bounding box center [371, 178] width 5 height 5
radio input "true"
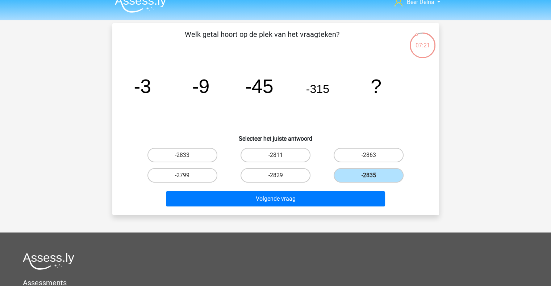
click at [342, 214] on div "Welk getal hoort op de plek van het vraagteken? image/svg+xml -3 -9 -45 -315 ? …" at bounding box center [275, 119] width 327 height 192
click at [342, 206] on div "Volgende vraag" at bounding box center [276, 201] width 280 height 18
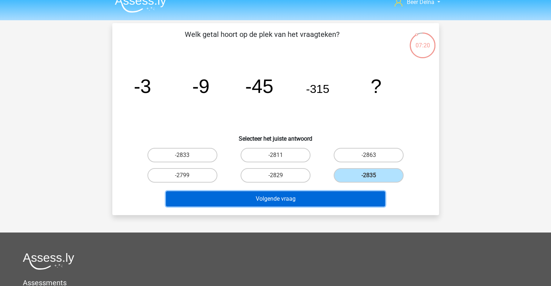
click at [344, 197] on button "Volgende vraag" at bounding box center [275, 199] width 219 height 15
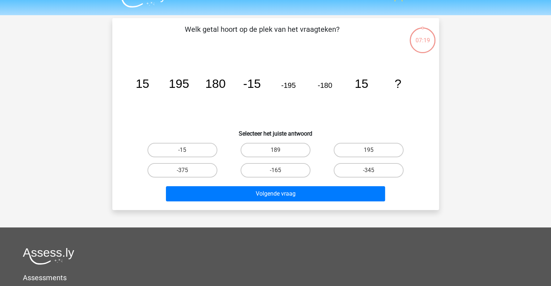
scroll to position [0, 0]
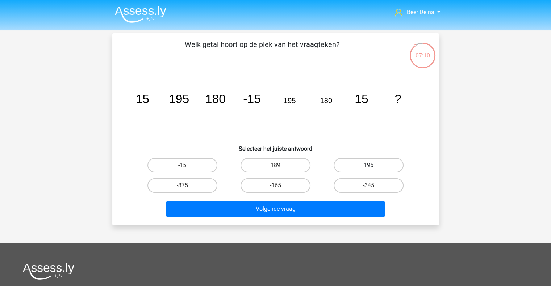
click at [368, 169] on label "195" at bounding box center [369, 165] width 70 height 14
click at [369, 169] on input "195" at bounding box center [371, 167] width 5 height 5
radio input "true"
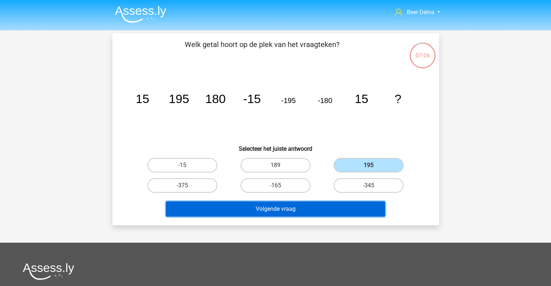
click at [328, 205] on button "Volgende vraag" at bounding box center [275, 209] width 219 height 15
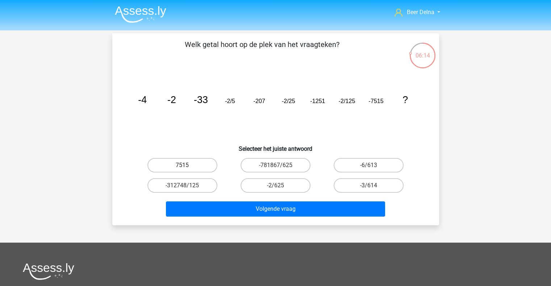
click at [214, 167] on label "7515" at bounding box center [182, 165] width 70 height 14
click at [187, 167] on input "7515" at bounding box center [184, 167] width 5 height 5
radio input "true"
click at [253, 181] on label "-2/625" at bounding box center [275, 186] width 70 height 14
click at [275, 186] on input "-2/625" at bounding box center [277, 188] width 5 height 5
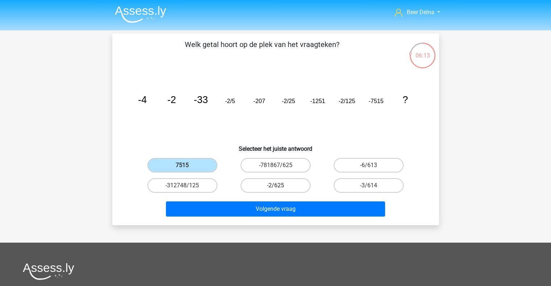
radio input "true"
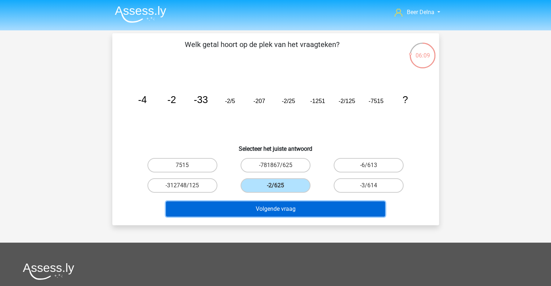
click at [244, 210] on button "Volgende vraag" at bounding box center [275, 209] width 219 height 15
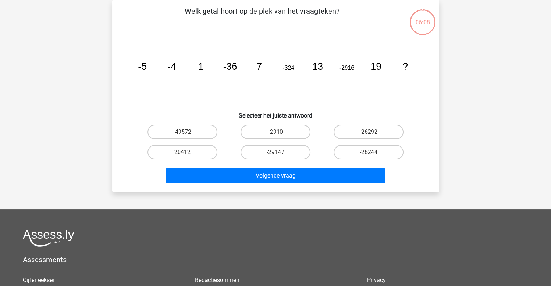
scroll to position [12, 0]
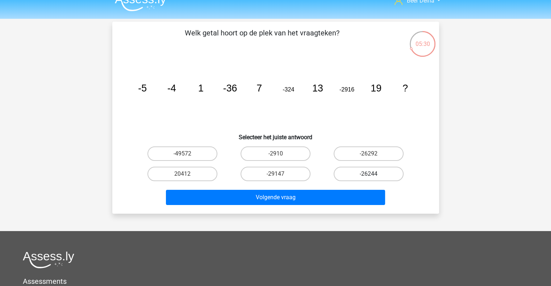
click at [368, 169] on label "-26244" at bounding box center [369, 174] width 70 height 14
click at [369, 174] on input "-26244" at bounding box center [371, 176] width 5 height 5
radio input "true"
click at [330, 187] on div "Volgende vraag" at bounding box center [275, 196] width 303 height 24
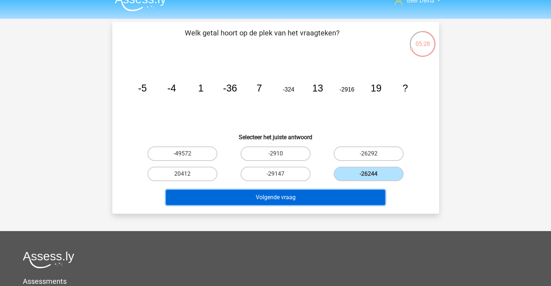
click at [328, 192] on button "Volgende vraag" at bounding box center [275, 197] width 219 height 15
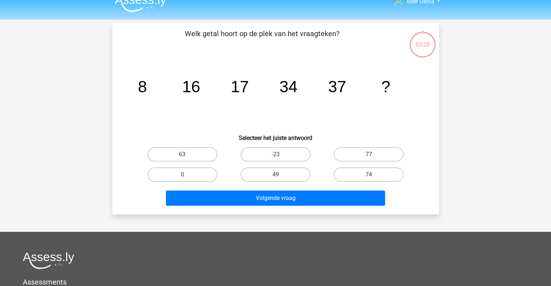
scroll to position [5, 0]
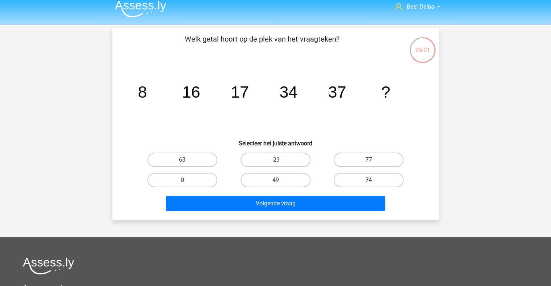
click at [358, 176] on label "74" at bounding box center [369, 180] width 70 height 14
click at [369, 180] on input "74" at bounding box center [371, 182] width 5 height 5
radio input "true"
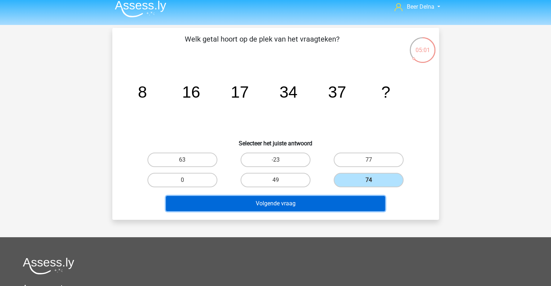
click at [327, 205] on button "Volgende vraag" at bounding box center [275, 203] width 219 height 15
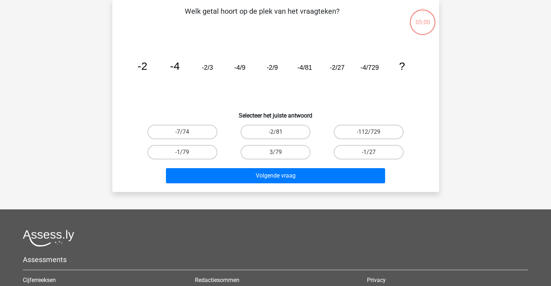
scroll to position [0, 0]
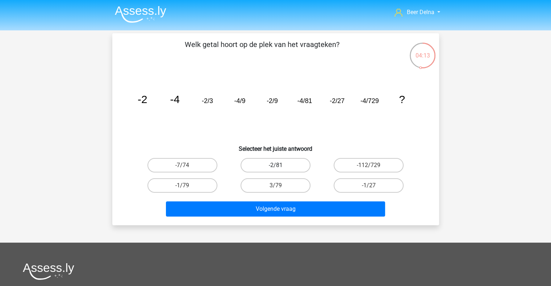
click at [298, 170] on label "-2/81" at bounding box center [275, 165] width 70 height 14
click at [280, 170] on input "-2/81" at bounding box center [277, 167] width 5 height 5
radio input "true"
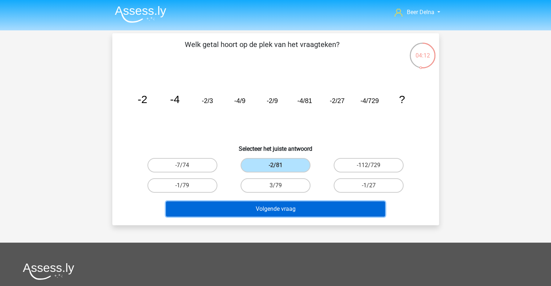
click at [290, 213] on button "Volgende vraag" at bounding box center [275, 209] width 219 height 15
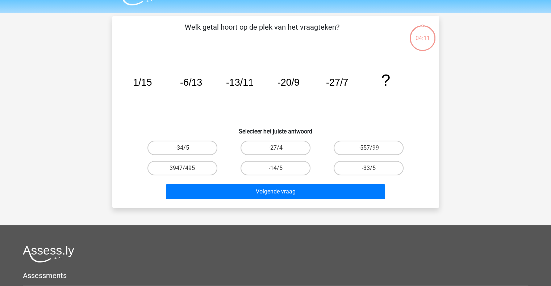
scroll to position [16, 0]
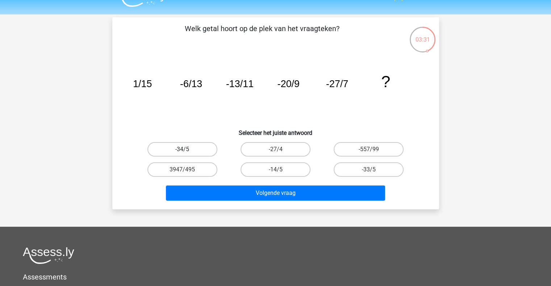
click at [193, 152] on label "-34/5" at bounding box center [182, 149] width 70 height 14
click at [187, 152] on input "-34/5" at bounding box center [184, 152] width 5 height 5
radio input "true"
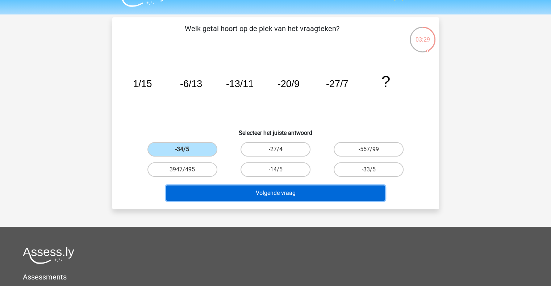
click at [209, 190] on button "Volgende vraag" at bounding box center [275, 193] width 219 height 15
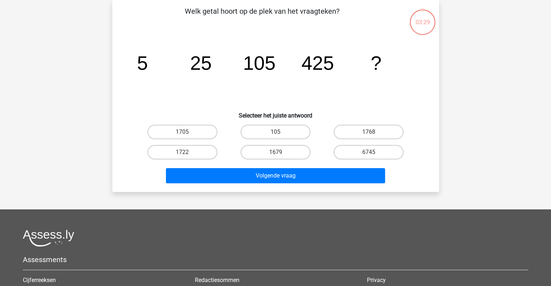
scroll to position [16, 0]
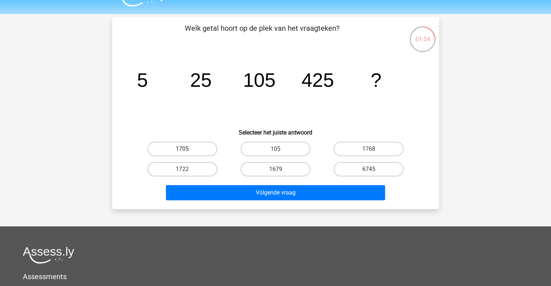
click at [207, 152] on label "1705" at bounding box center [182, 149] width 70 height 14
click at [187, 152] on input "1705" at bounding box center [184, 151] width 5 height 5
radio input "true"
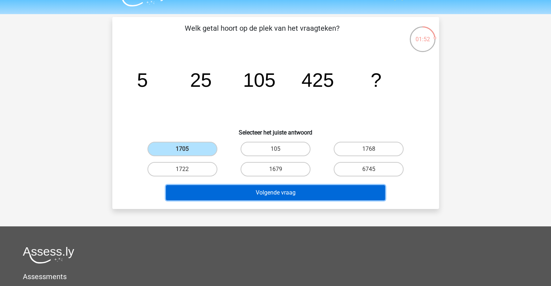
click at [215, 188] on button "Volgende vraag" at bounding box center [275, 192] width 219 height 15
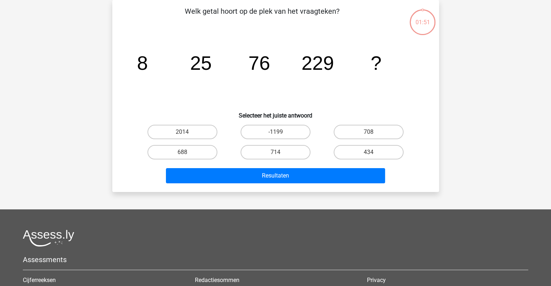
scroll to position [0, 0]
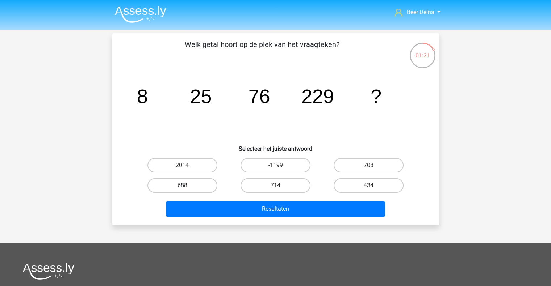
click at [202, 186] on label "688" at bounding box center [182, 186] width 70 height 14
click at [187, 186] on input "688" at bounding box center [184, 188] width 5 height 5
radio input "true"
click at [206, 200] on div "Resultaten" at bounding box center [275, 208] width 303 height 24
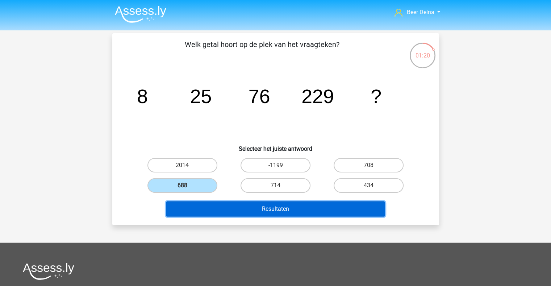
click at [217, 209] on button "Resultaten" at bounding box center [275, 209] width 219 height 15
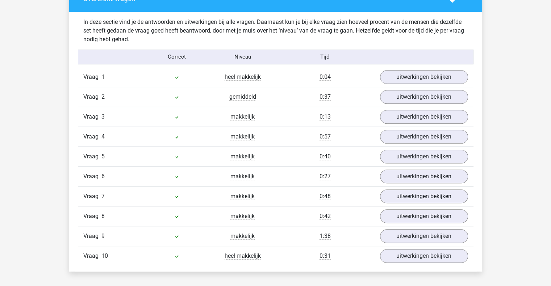
scroll to position [432, 0]
click at [427, 95] on link "uitwerkingen bekijken" at bounding box center [423, 97] width 101 height 16
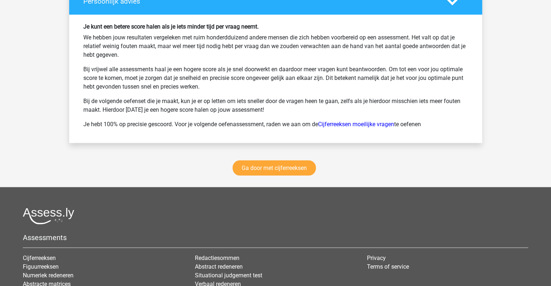
scroll to position [1352, 0]
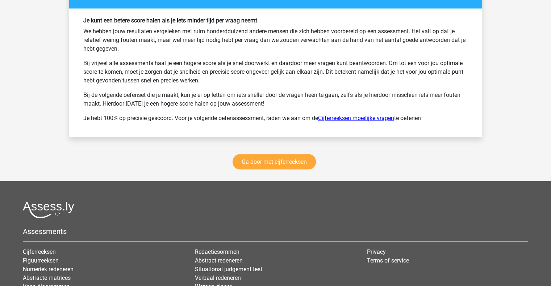
click at [343, 116] on link "Cijferreeksen moeilijke vragen" at bounding box center [356, 117] width 76 height 7
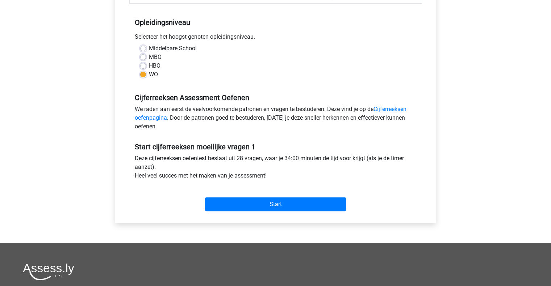
scroll to position [139, 0]
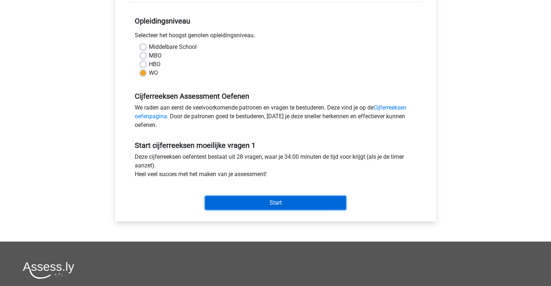
click at [253, 199] on input "Start" at bounding box center [275, 203] width 141 height 14
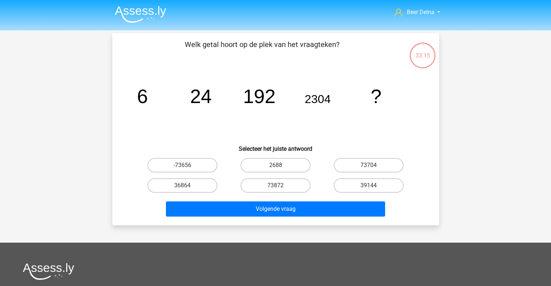
click at [184, 195] on div "36864" at bounding box center [182, 186] width 93 height 20
click at [178, 186] on label "36864" at bounding box center [182, 186] width 70 height 14
click at [182, 186] on input "36864" at bounding box center [184, 188] width 5 height 5
radio input "true"
click at [349, 187] on label "39144" at bounding box center [369, 186] width 70 height 14
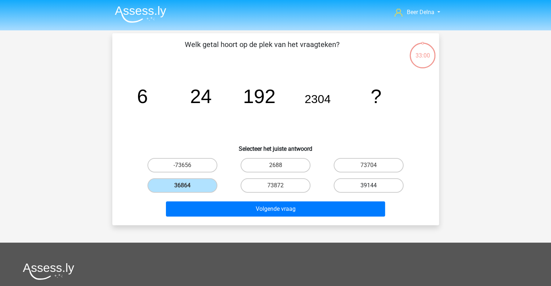
click at [369, 187] on input "39144" at bounding box center [371, 188] width 5 height 5
radio input "true"
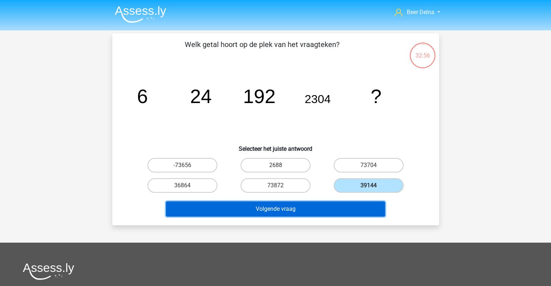
click at [324, 204] on button "Volgende vraag" at bounding box center [275, 209] width 219 height 15
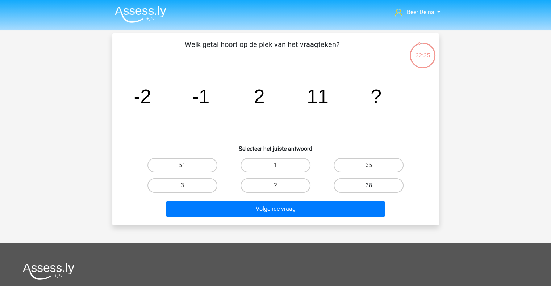
click at [358, 184] on label "38" at bounding box center [369, 186] width 70 height 14
click at [369, 186] on input "38" at bounding box center [371, 188] width 5 height 5
radio input "true"
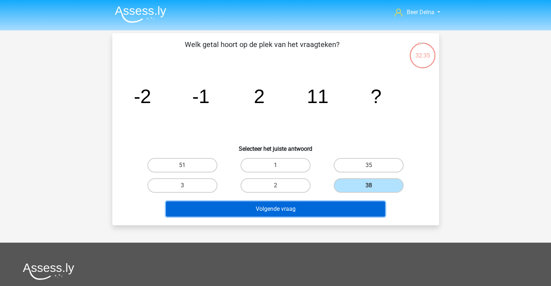
click at [342, 204] on button "Volgende vraag" at bounding box center [275, 209] width 219 height 15
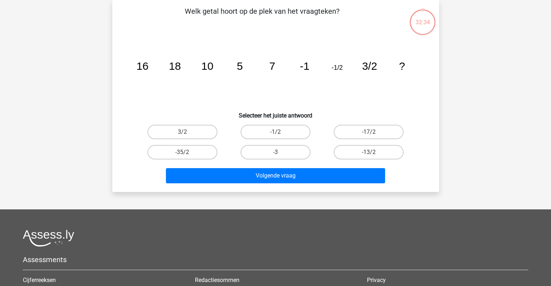
scroll to position [17, 0]
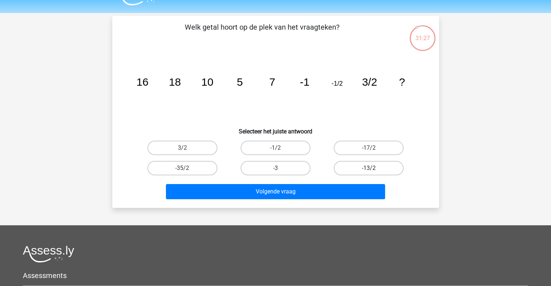
click at [360, 167] on label "-13/2" at bounding box center [369, 168] width 70 height 14
click at [369, 168] on input "-13/2" at bounding box center [371, 170] width 5 height 5
radio input "true"
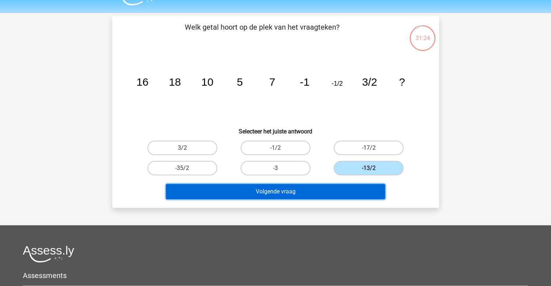
click at [344, 191] on button "Volgende vraag" at bounding box center [275, 191] width 219 height 15
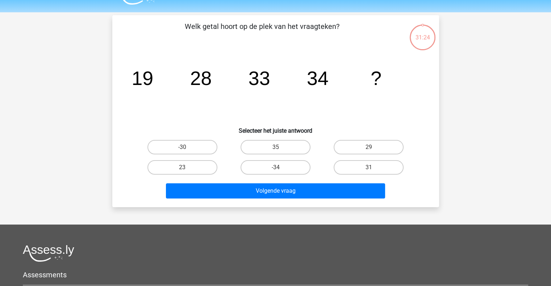
scroll to position [19, 0]
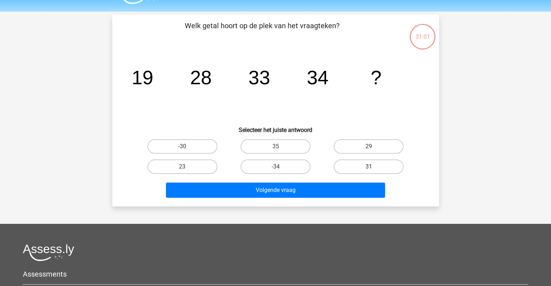
click at [376, 160] on label "31" at bounding box center [369, 167] width 70 height 14
click at [373, 167] on input "31" at bounding box center [371, 169] width 5 height 5
radio input "true"
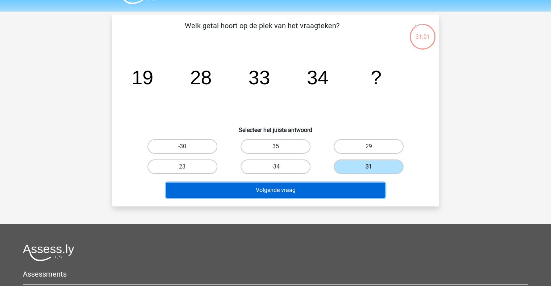
click at [348, 189] on button "Volgende vraag" at bounding box center [275, 190] width 219 height 15
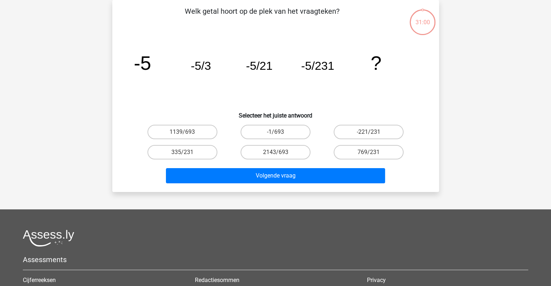
scroll to position [0, 0]
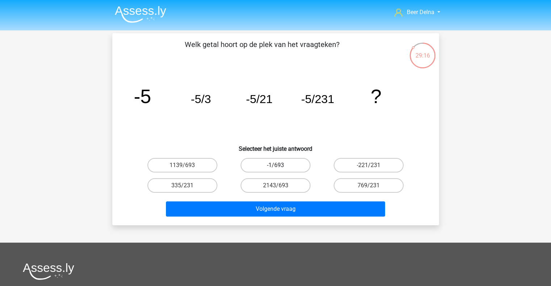
click at [265, 170] on label "-1/693" at bounding box center [275, 165] width 70 height 14
click at [275, 170] on input "-1/693" at bounding box center [277, 167] width 5 height 5
radio input "true"
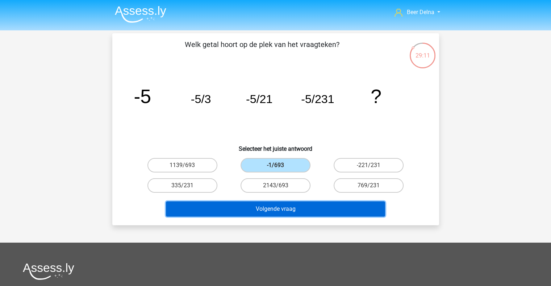
click at [286, 210] on button "Volgende vraag" at bounding box center [275, 209] width 219 height 15
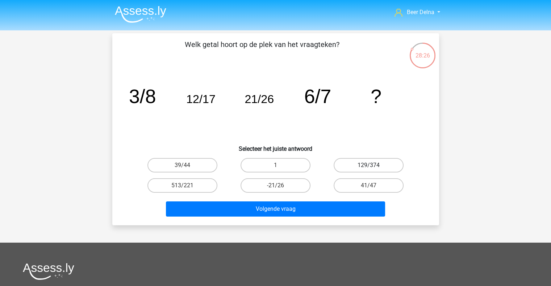
click at [381, 159] on label "129/374" at bounding box center [369, 165] width 70 height 14
click at [373, 165] on input "129/374" at bounding box center [371, 167] width 5 height 5
radio input "true"
click at [314, 198] on div "Volgende vraag" at bounding box center [275, 208] width 303 height 24
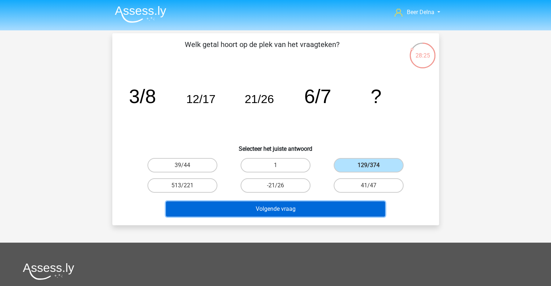
click at [310, 207] on button "Volgende vraag" at bounding box center [275, 209] width 219 height 15
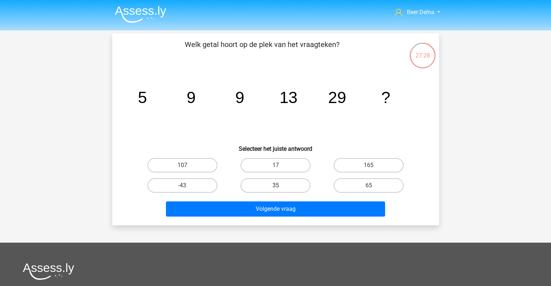
click at [282, 192] on label "35" at bounding box center [275, 186] width 70 height 14
click at [280, 190] on input "35" at bounding box center [277, 188] width 5 height 5
radio input "true"
click at [193, 175] on div "107 17 165 -43 35" at bounding box center [276, 175] width 280 height 41
click at [194, 168] on label "107" at bounding box center [182, 165] width 70 height 14
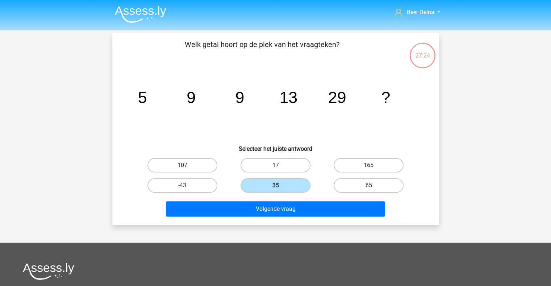
click at [187, 168] on input "107" at bounding box center [184, 167] width 5 height 5
radio input "true"
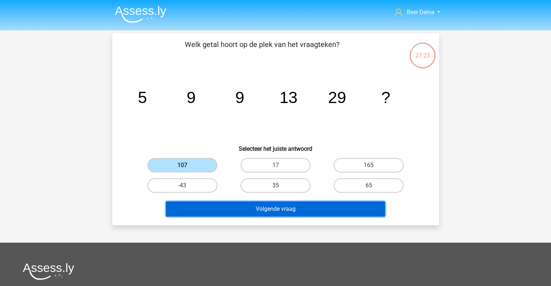
click at [212, 213] on button "Volgende vraag" at bounding box center [275, 209] width 219 height 15
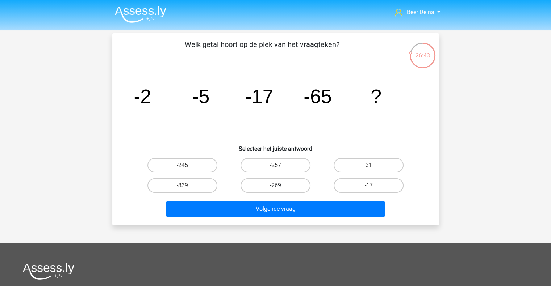
click at [248, 185] on label "-269" at bounding box center [275, 186] width 70 height 14
click at [275, 186] on input "-269" at bounding box center [277, 188] width 5 height 5
radio input "true"
click at [206, 189] on label "-339" at bounding box center [182, 186] width 70 height 14
click at [187, 189] on input "-339" at bounding box center [184, 188] width 5 height 5
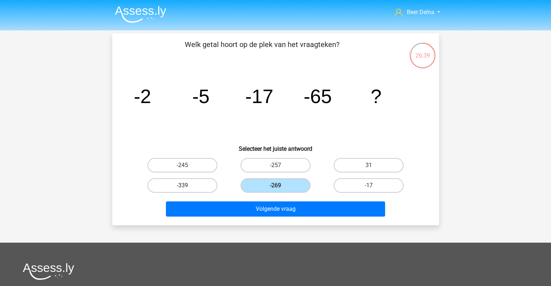
radio input "true"
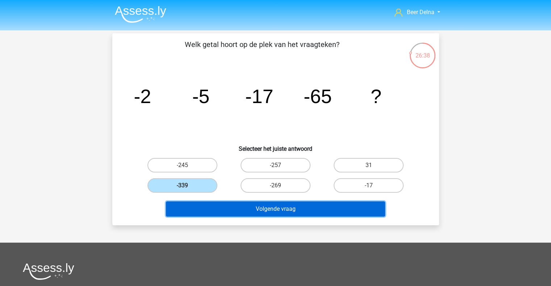
click at [215, 214] on button "Volgende vraag" at bounding box center [275, 209] width 219 height 15
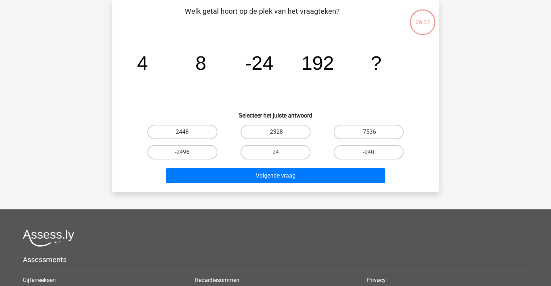
scroll to position [26, 0]
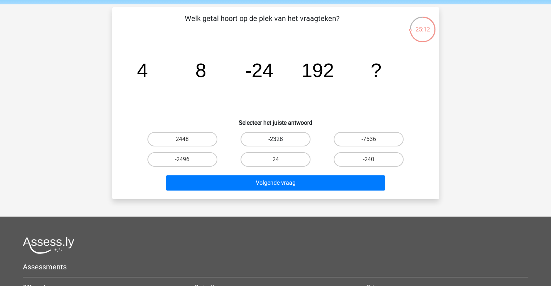
click at [282, 137] on label "-2328" at bounding box center [275, 139] width 70 height 14
click at [280, 139] on input "-2328" at bounding box center [277, 141] width 5 height 5
radio input "true"
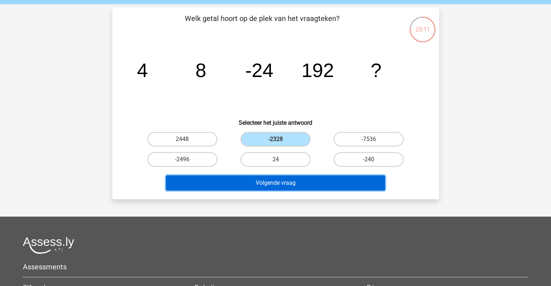
click at [278, 177] on button "Volgende vraag" at bounding box center [275, 183] width 219 height 15
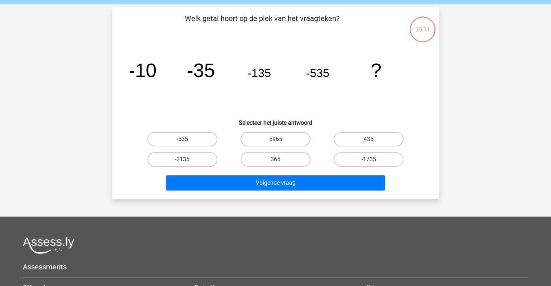
scroll to position [33, 0]
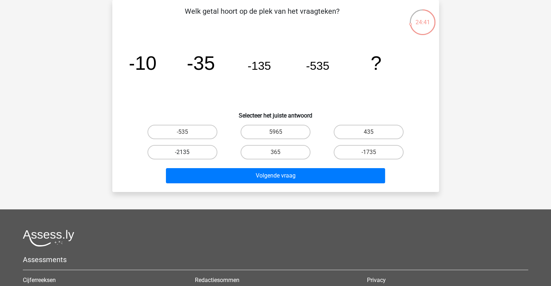
click at [208, 149] on label "-2135" at bounding box center [182, 152] width 70 height 14
click at [187, 152] on input "-2135" at bounding box center [184, 154] width 5 height 5
radio input "true"
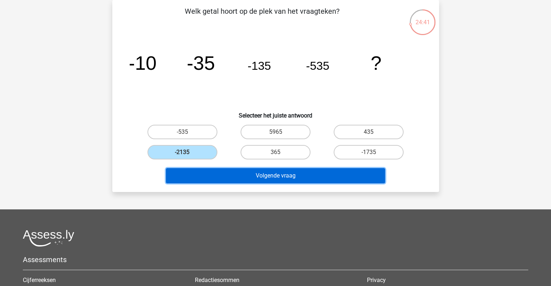
click at [217, 178] on button "Volgende vraag" at bounding box center [275, 175] width 219 height 15
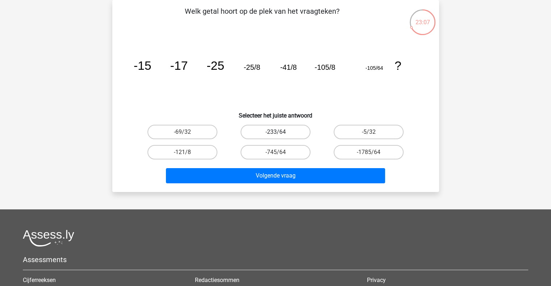
click at [291, 135] on label "-233/64" at bounding box center [275, 132] width 70 height 14
click at [280, 135] on input "-233/64" at bounding box center [277, 134] width 5 height 5
radio input "true"
click at [198, 153] on label "-121/8" at bounding box center [182, 152] width 70 height 14
click at [187, 153] on input "-121/8" at bounding box center [184, 154] width 5 height 5
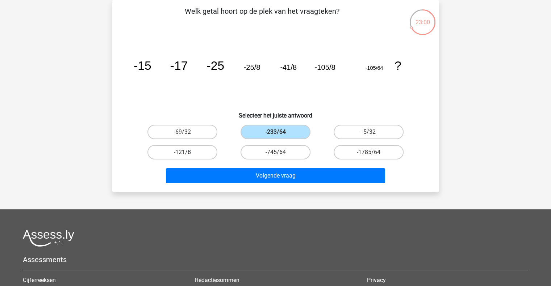
radio input "true"
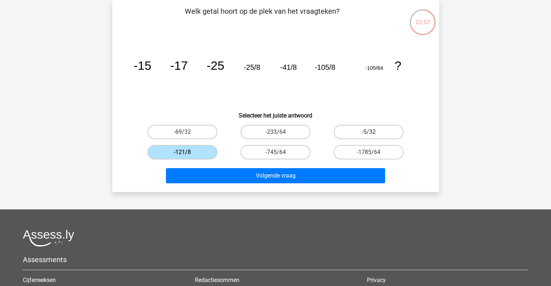
click at [368, 134] on label "-5/32" at bounding box center [369, 132] width 70 height 14
click at [369, 134] on input "-5/32" at bounding box center [371, 134] width 5 height 5
radio input "true"
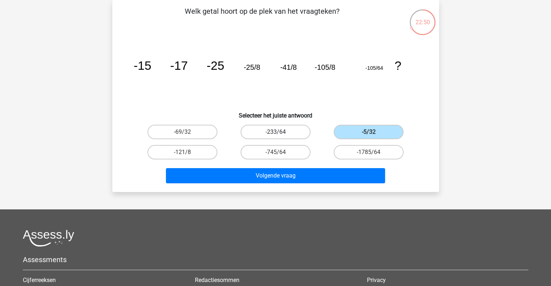
click at [267, 137] on label "-233/64" at bounding box center [275, 132] width 70 height 14
click at [275, 137] on input "-233/64" at bounding box center [277, 134] width 5 height 5
radio input "true"
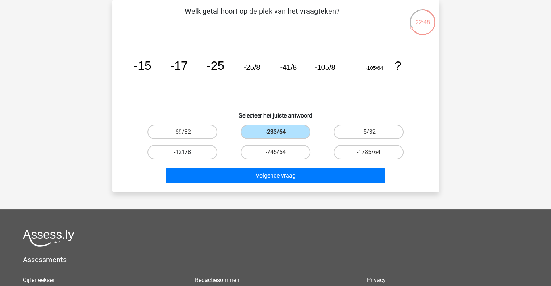
click at [183, 151] on label "-121/8" at bounding box center [182, 152] width 70 height 14
click at [183, 152] on input "-121/8" at bounding box center [184, 154] width 5 height 5
radio input "true"
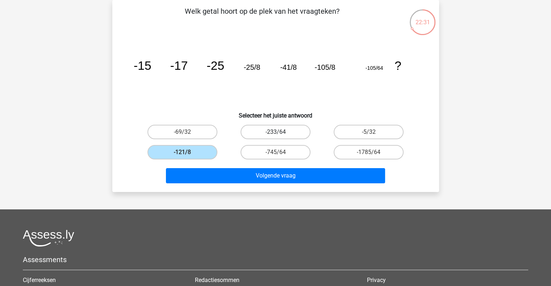
click at [291, 130] on label "-233/64" at bounding box center [275, 132] width 70 height 14
click at [280, 132] on input "-233/64" at bounding box center [277, 134] width 5 height 5
radio input "true"
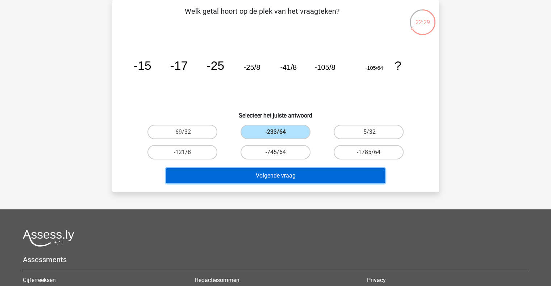
click at [263, 173] on button "Volgende vraag" at bounding box center [275, 175] width 219 height 15
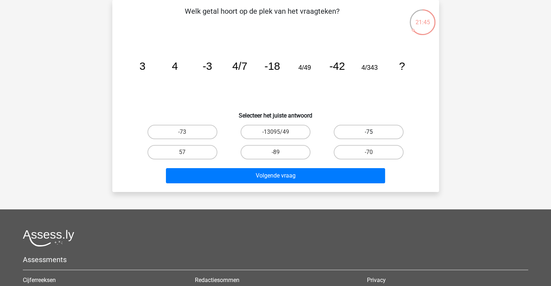
click at [370, 125] on label "-75" at bounding box center [369, 132] width 70 height 14
click at [370, 132] on input "-75" at bounding box center [371, 134] width 5 height 5
radio input "true"
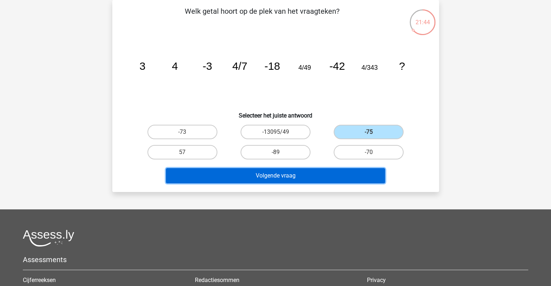
click at [348, 173] on button "Volgende vraag" at bounding box center [275, 175] width 219 height 15
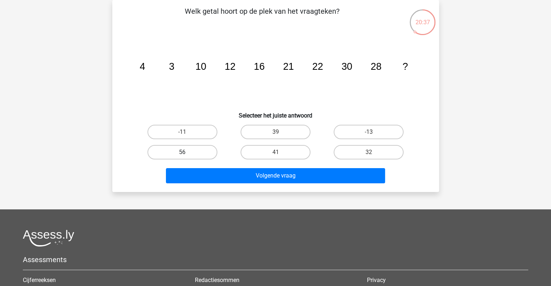
click at [206, 151] on label "56" at bounding box center [182, 152] width 70 height 14
click at [187, 152] on input "56" at bounding box center [184, 154] width 5 height 5
radio input "true"
click at [269, 160] on div "41" at bounding box center [275, 152] width 93 height 20
click at [272, 132] on label "39" at bounding box center [275, 132] width 70 height 14
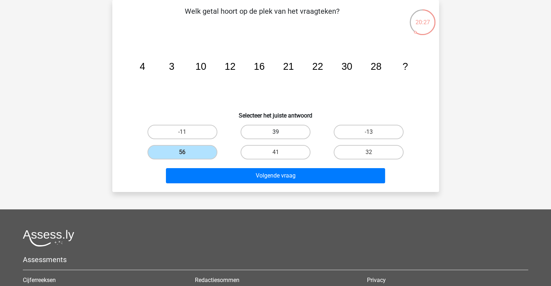
click at [275, 132] on input "39" at bounding box center [277, 134] width 5 height 5
radio input "true"
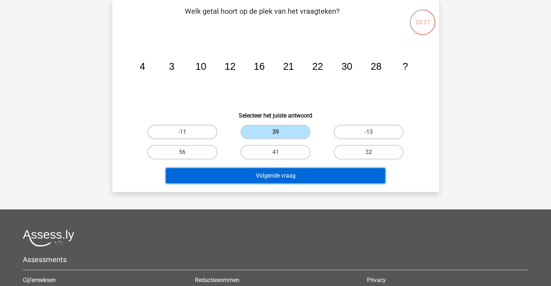
click at [265, 182] on button "Volgende vraag" at bounding box center [275, 175] width 219 height 15
